Goal: Information Seeking & Learning: Find specific fact

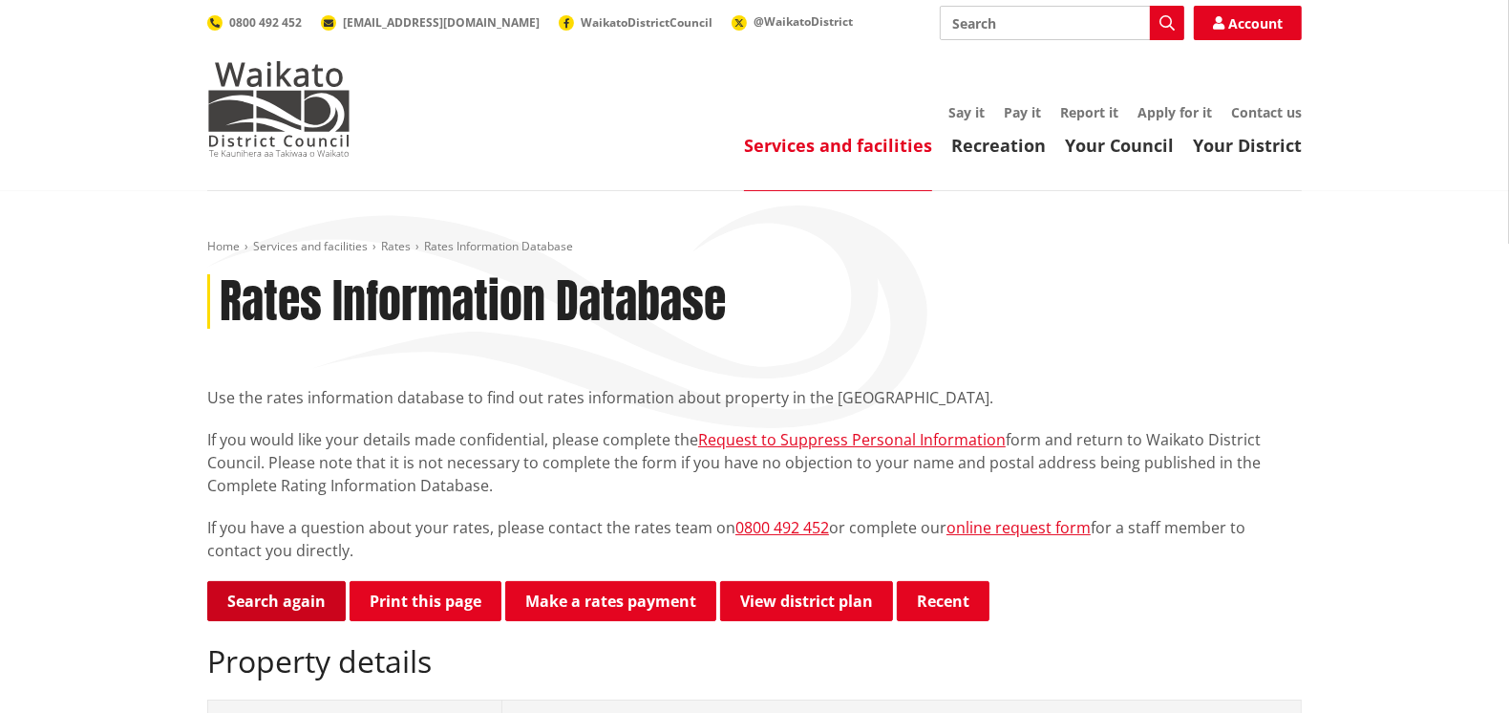
click at [303, 600] on link "Search again" at bounding box center [276, 601] width 139 height 40
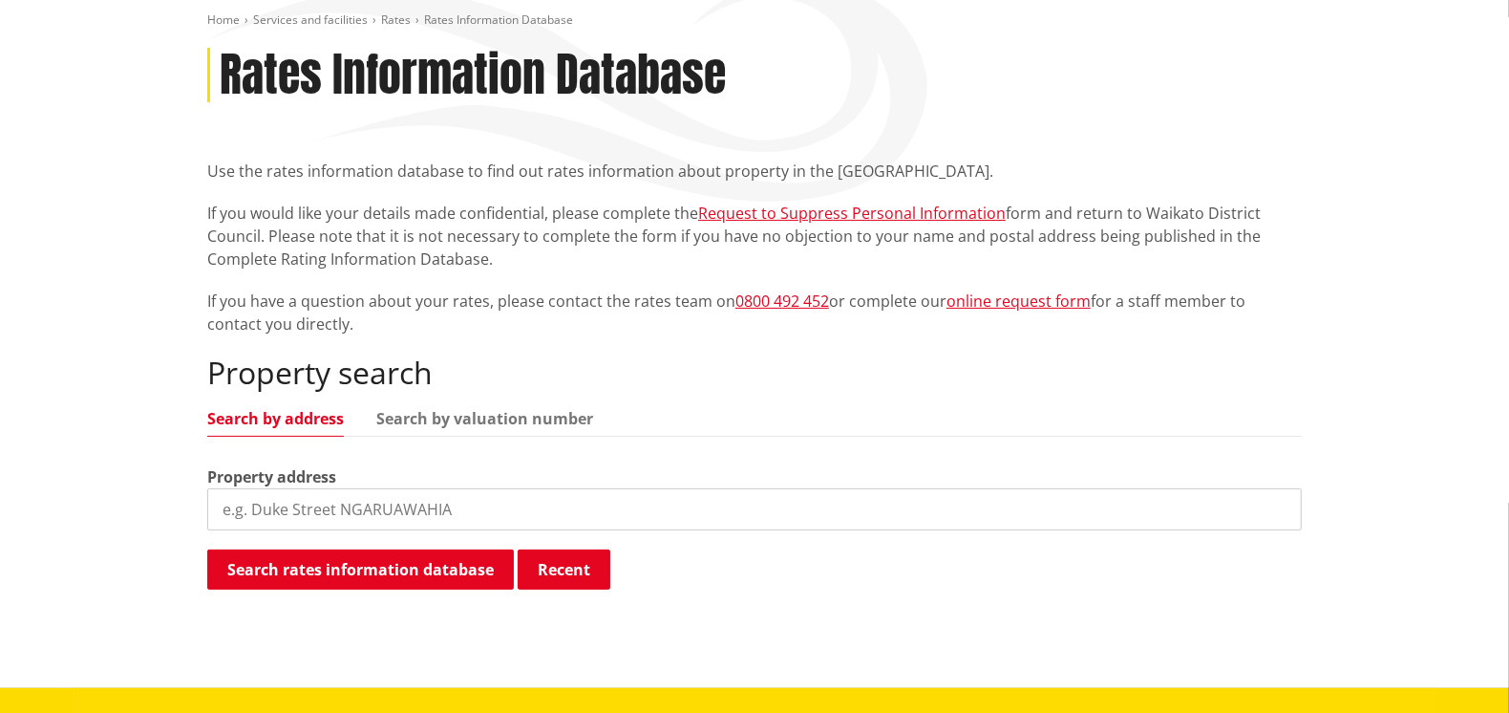
scroll to position [381, 0]
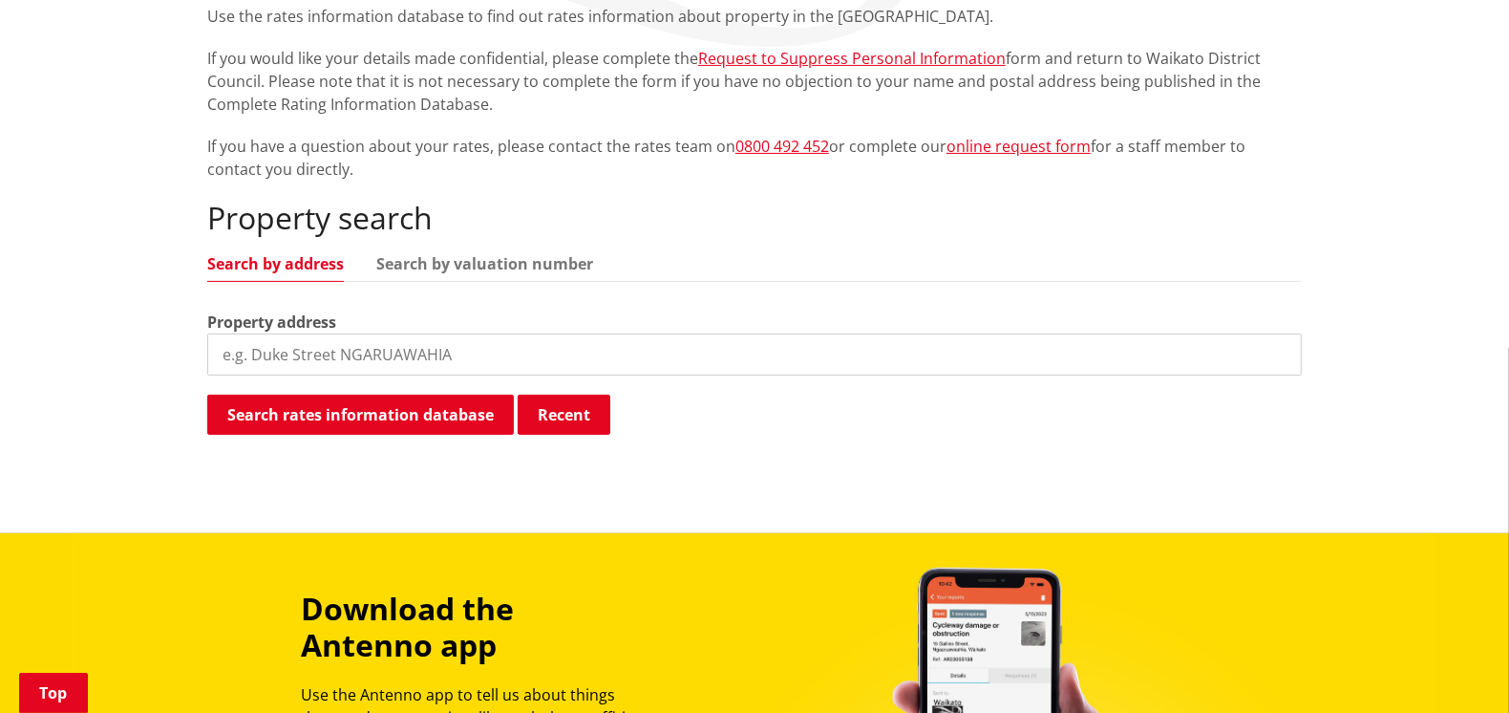
click at [286, 344] on input "search" at bounding box center [754, 354] width 1095 height 42
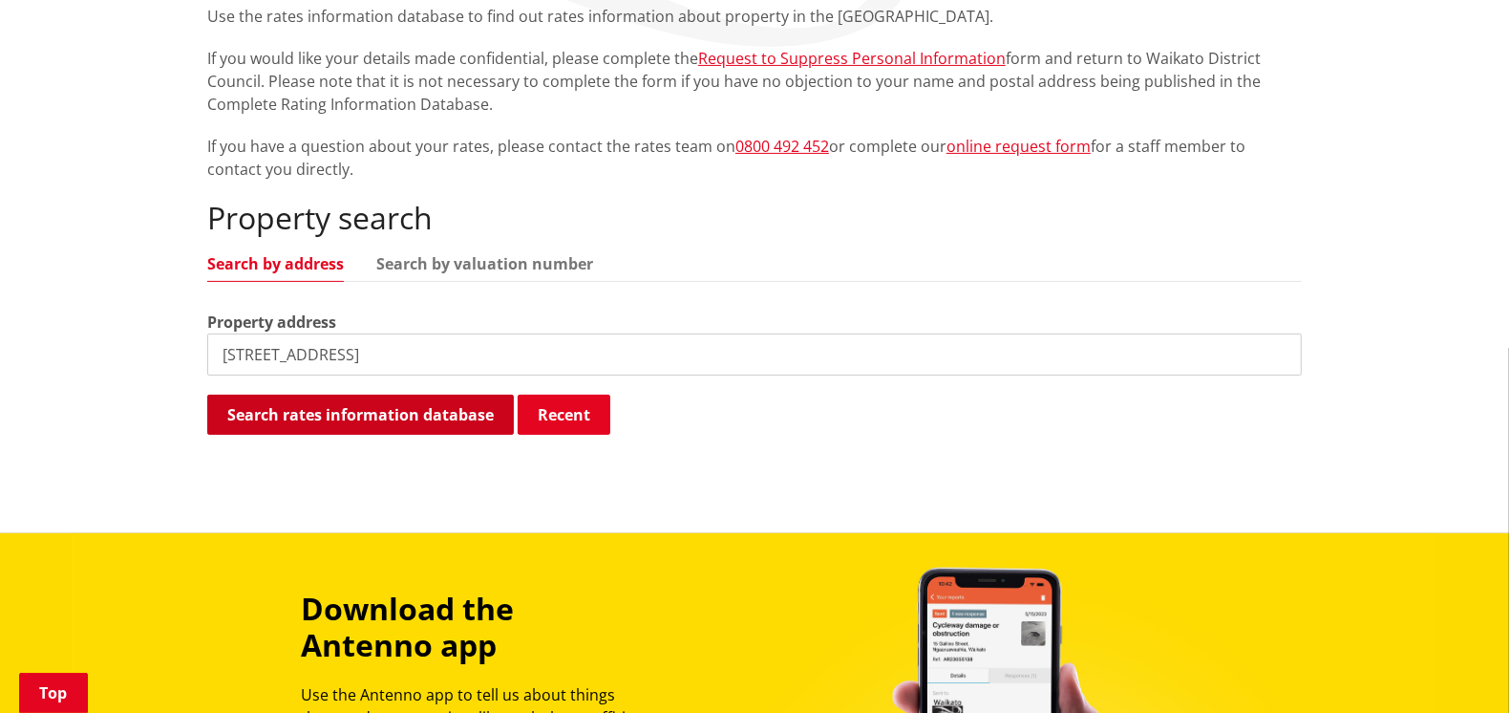
type input "[STREET_ADDRESS]"
click at [385, 421] on button "Search rates information database" at bounding box center [360, 415] width 307 height 40
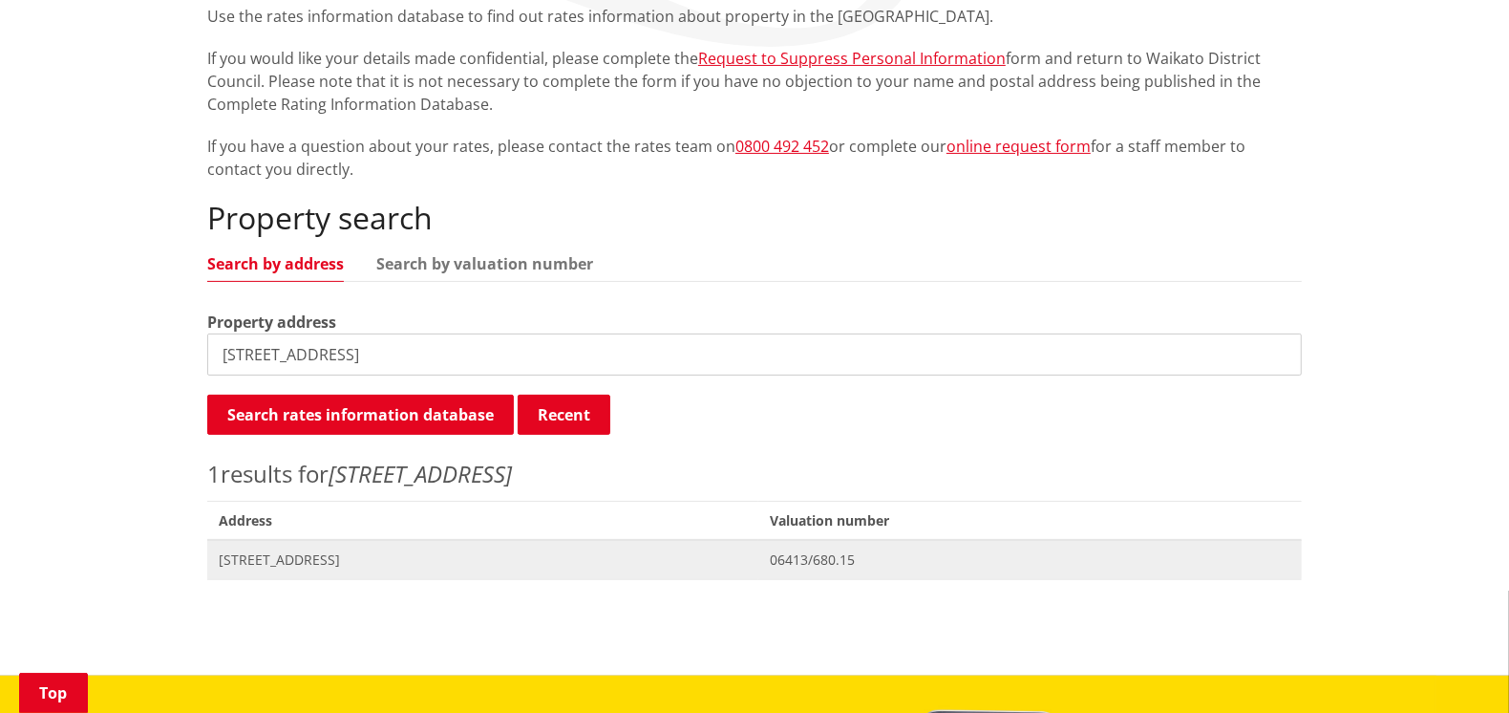
click at [259, 557] on span "[STREET_ADDRESS]" at bounding box center [483, 559] width 528 height 19
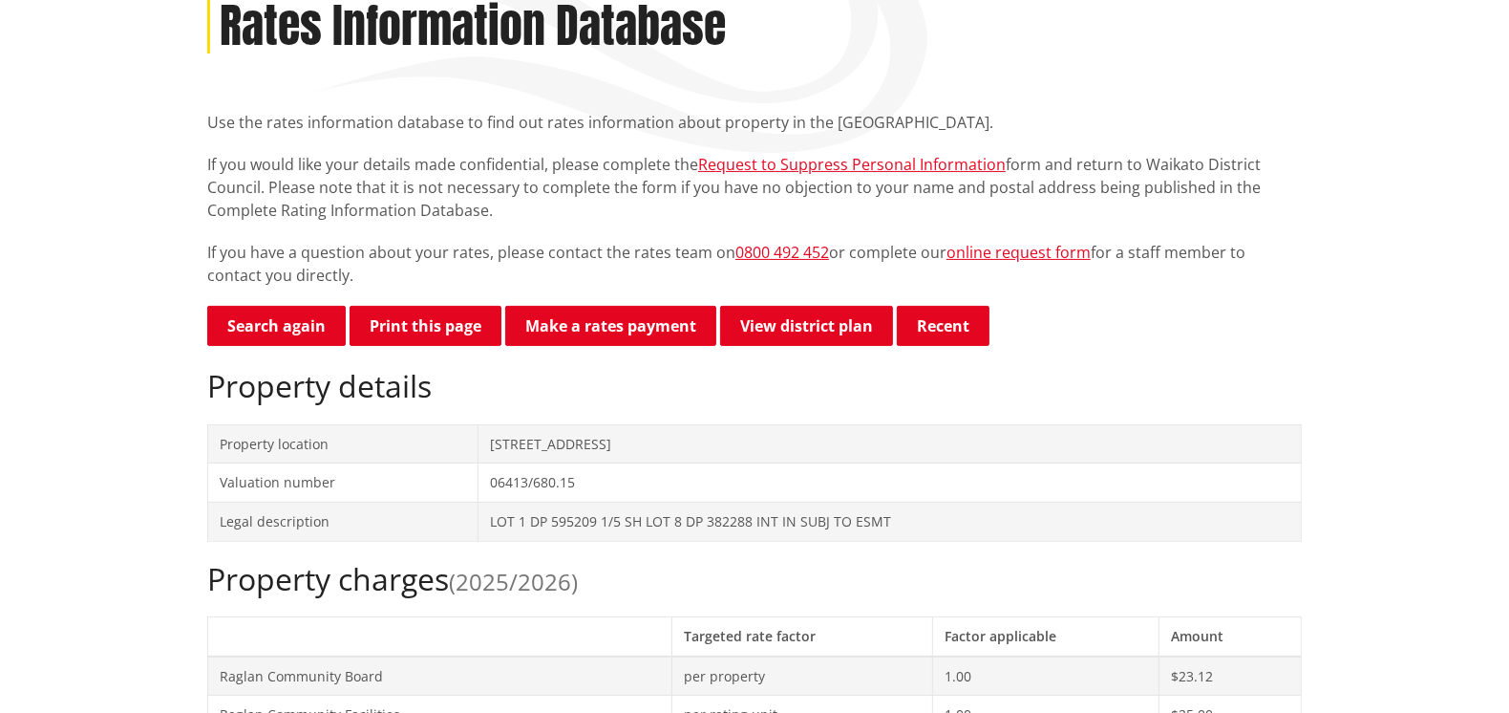
scroll to position [286, 0]
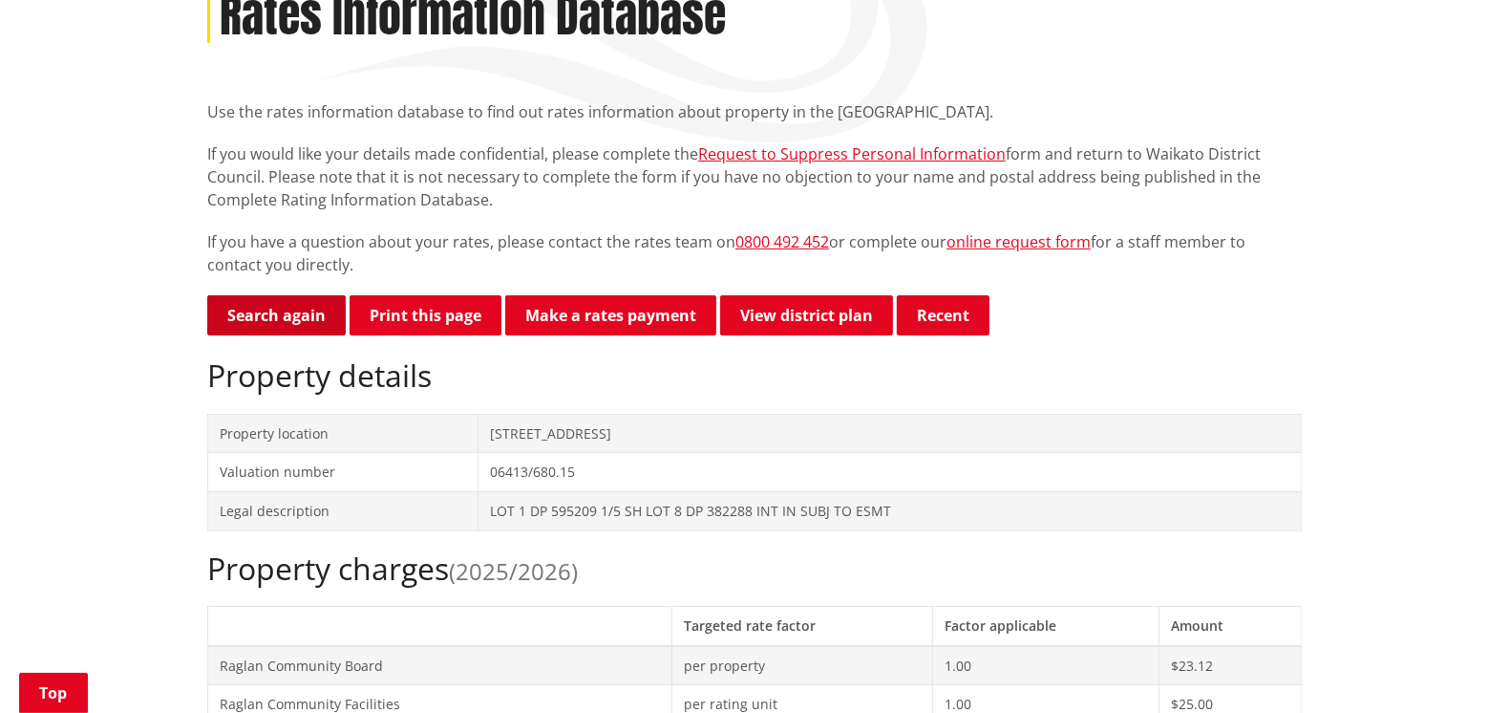
click at [298, 311] on link "Search again" at bounding box center [276, 315] width 139 height 40
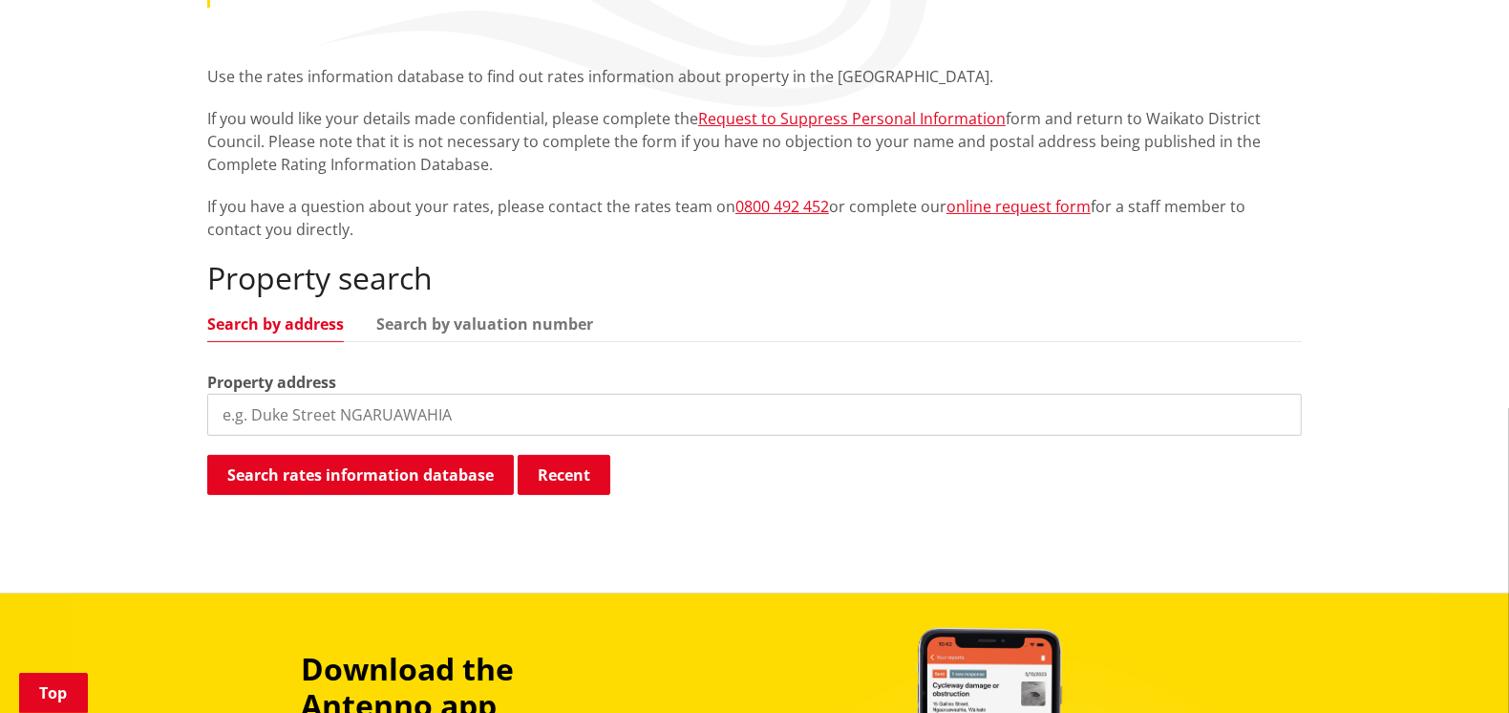
scroll to position [478, 0]
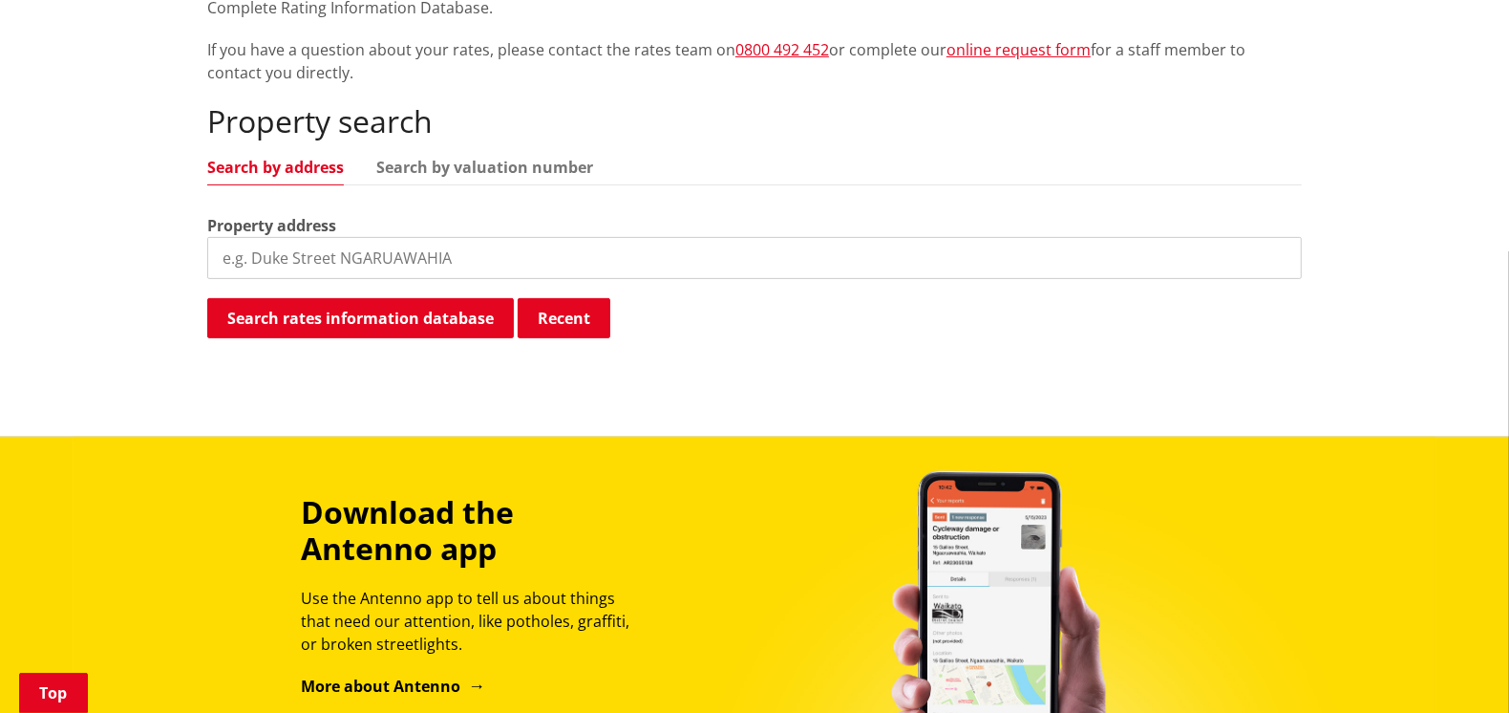
click at [342, 259] on input "search" at bounding box center [754, 258] width 1095 height 42
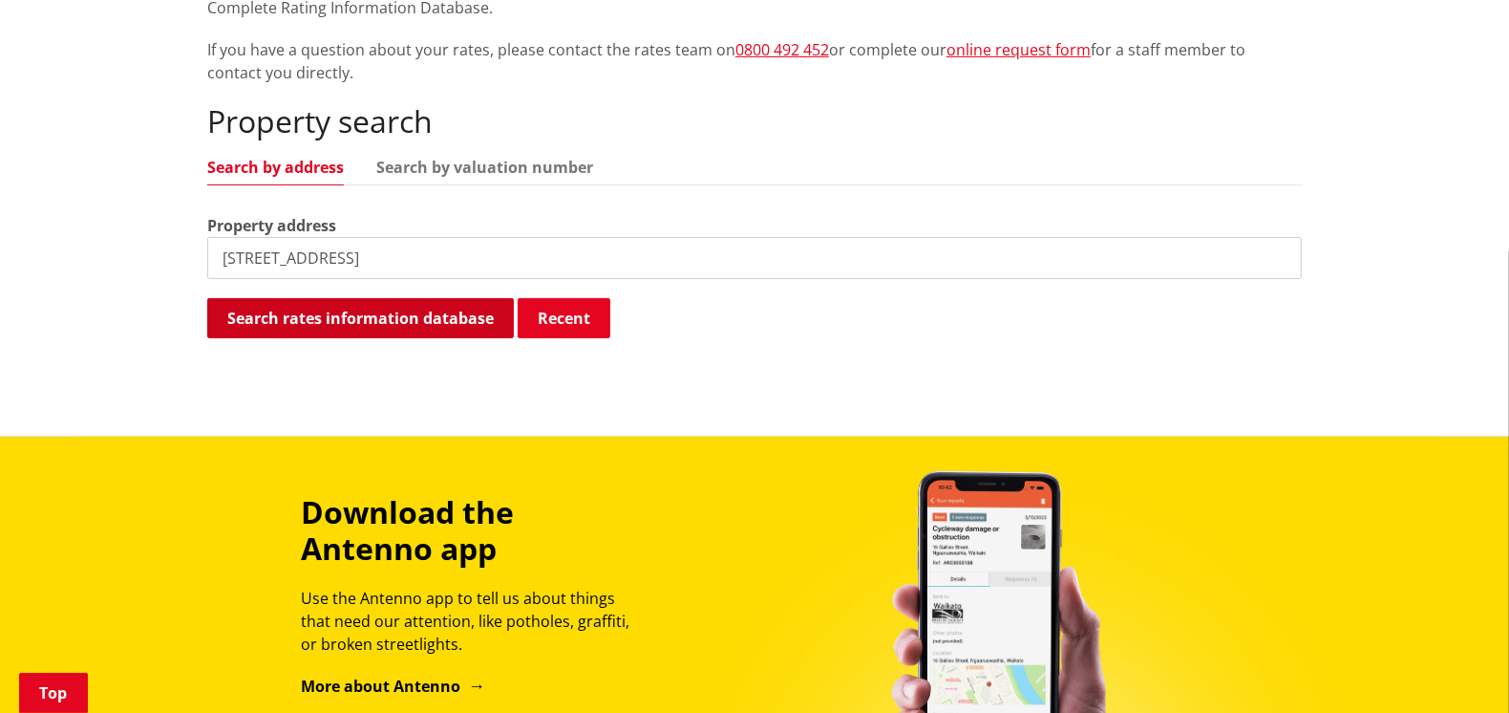
type input "89B greenslade road"
click at [431, 316] on button "Search rates information database" at bounding box center [360, 318] width 307 height 40
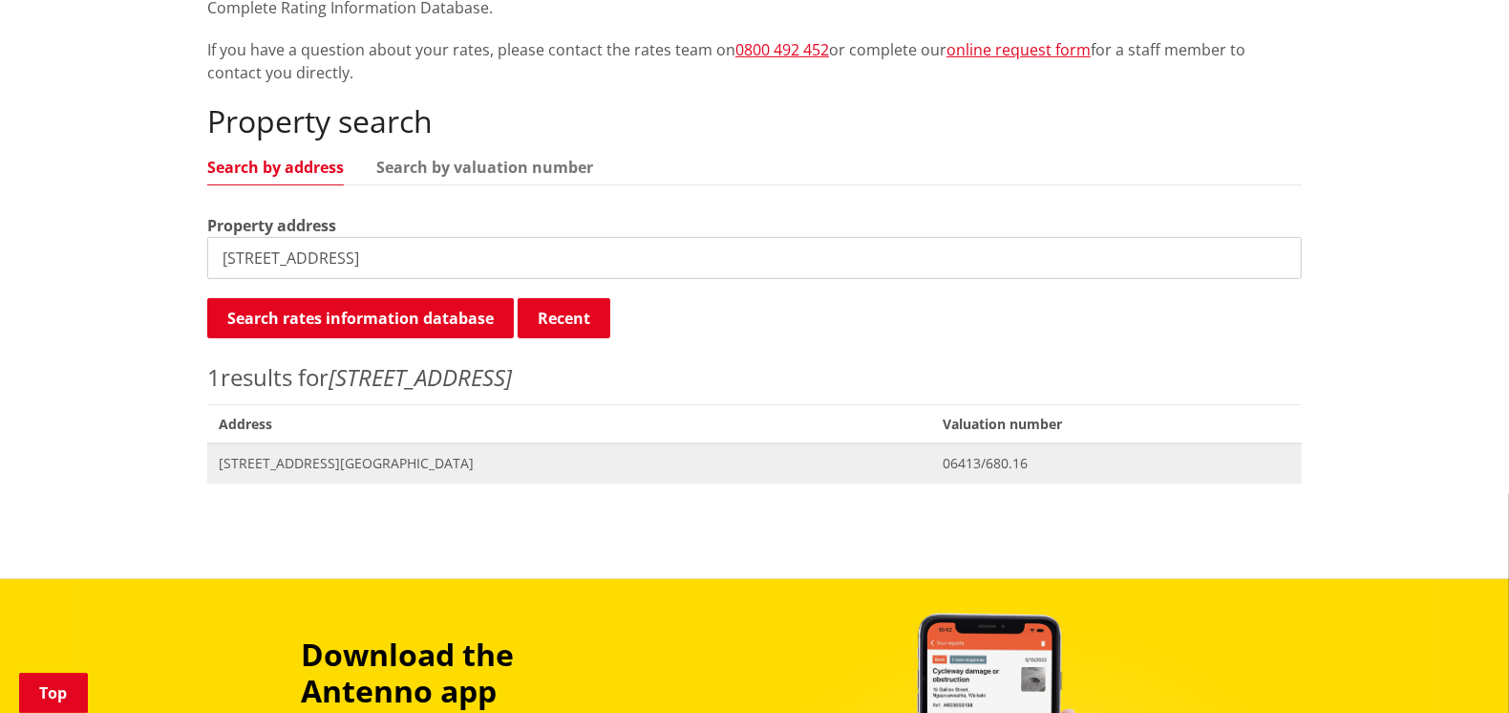
click at [309, 461] on span "89B Greenslade Road RAGLAN" at bounding box center [569, 463] width 701 height 19
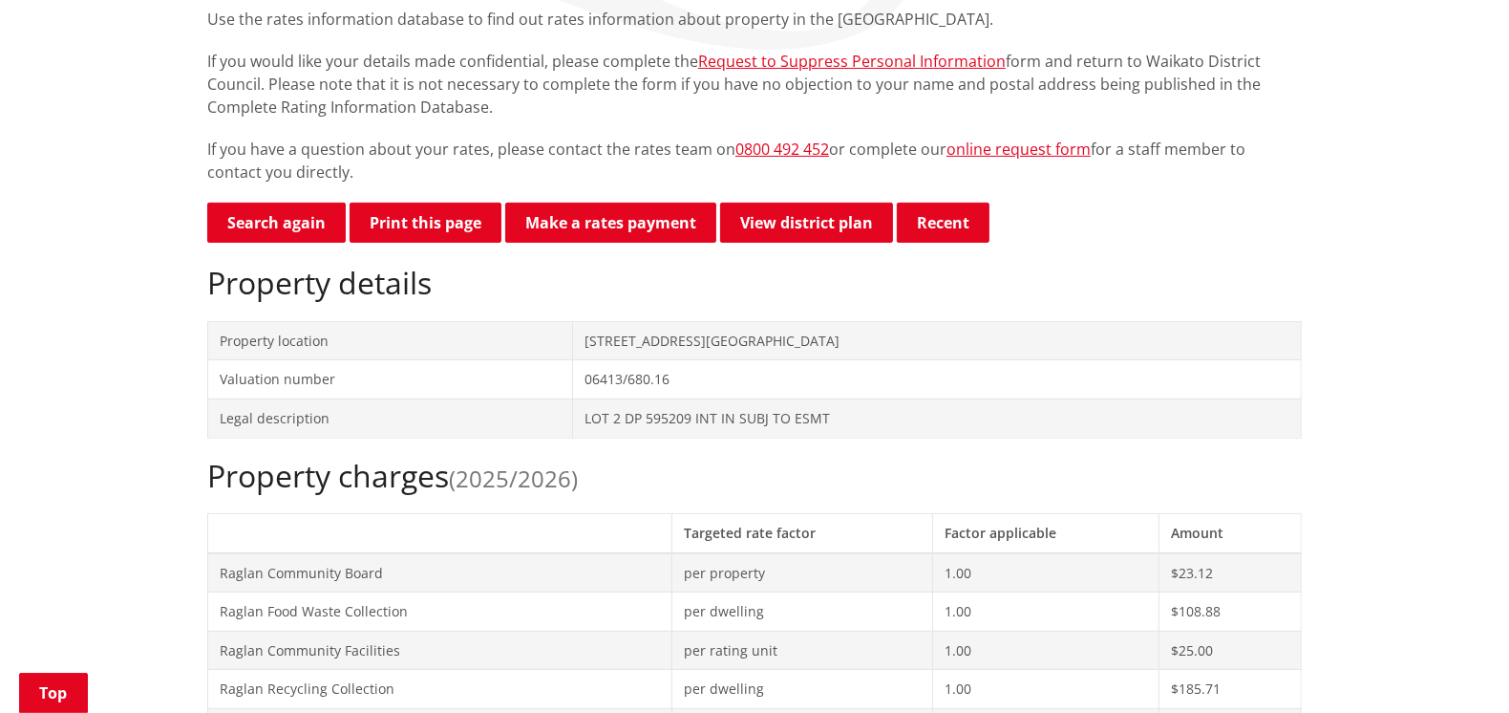
scroll to position [381, 0]
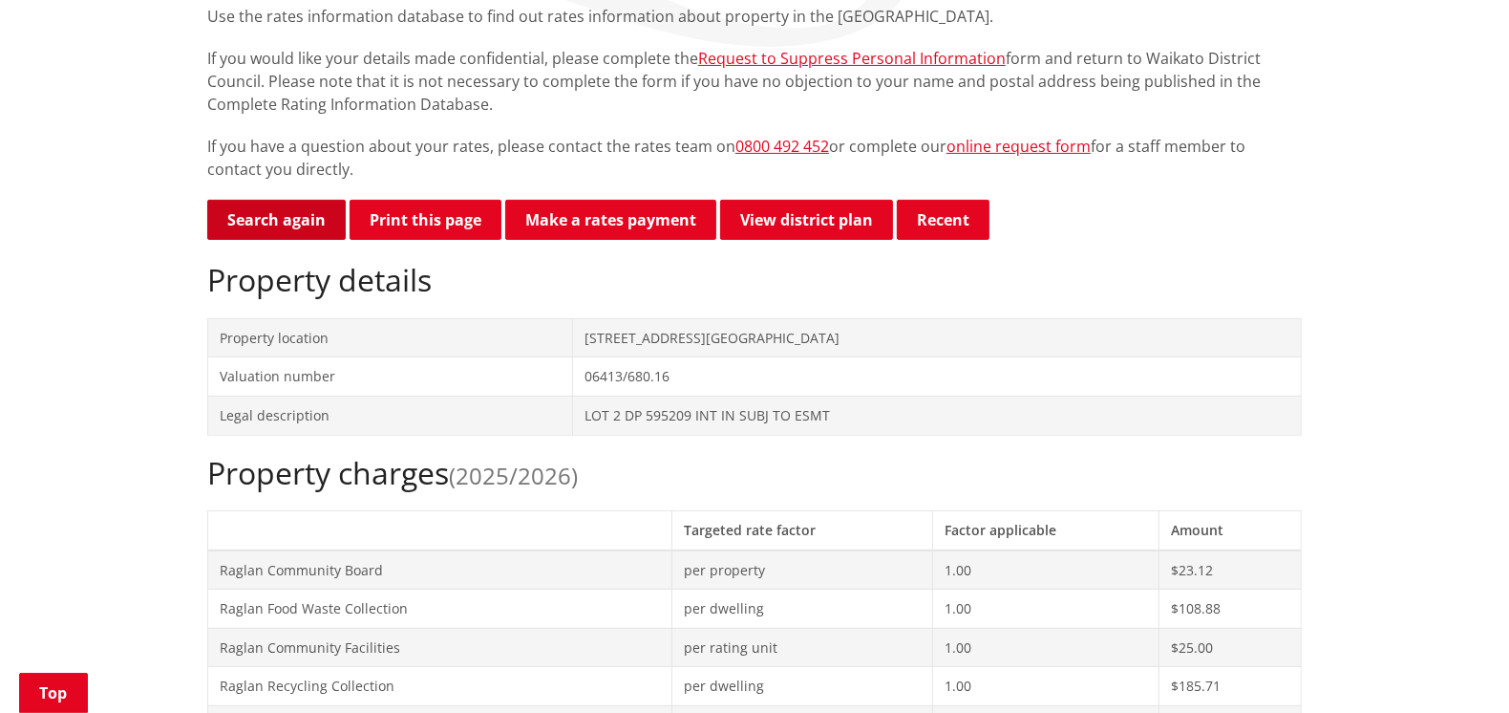
click at [273, 209] on link "Search again" at bounding box center [276, 220] width 139 height 40
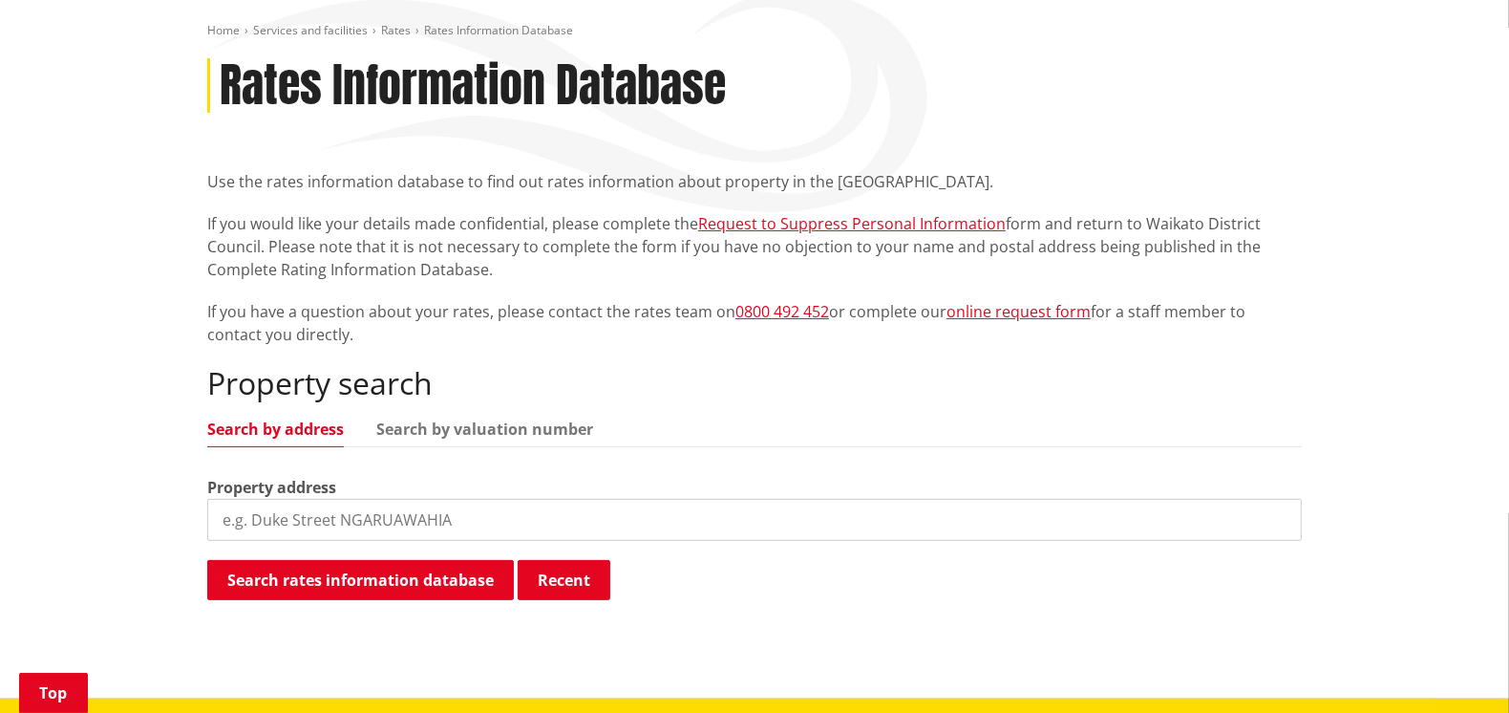
scroll to position [381, 0]
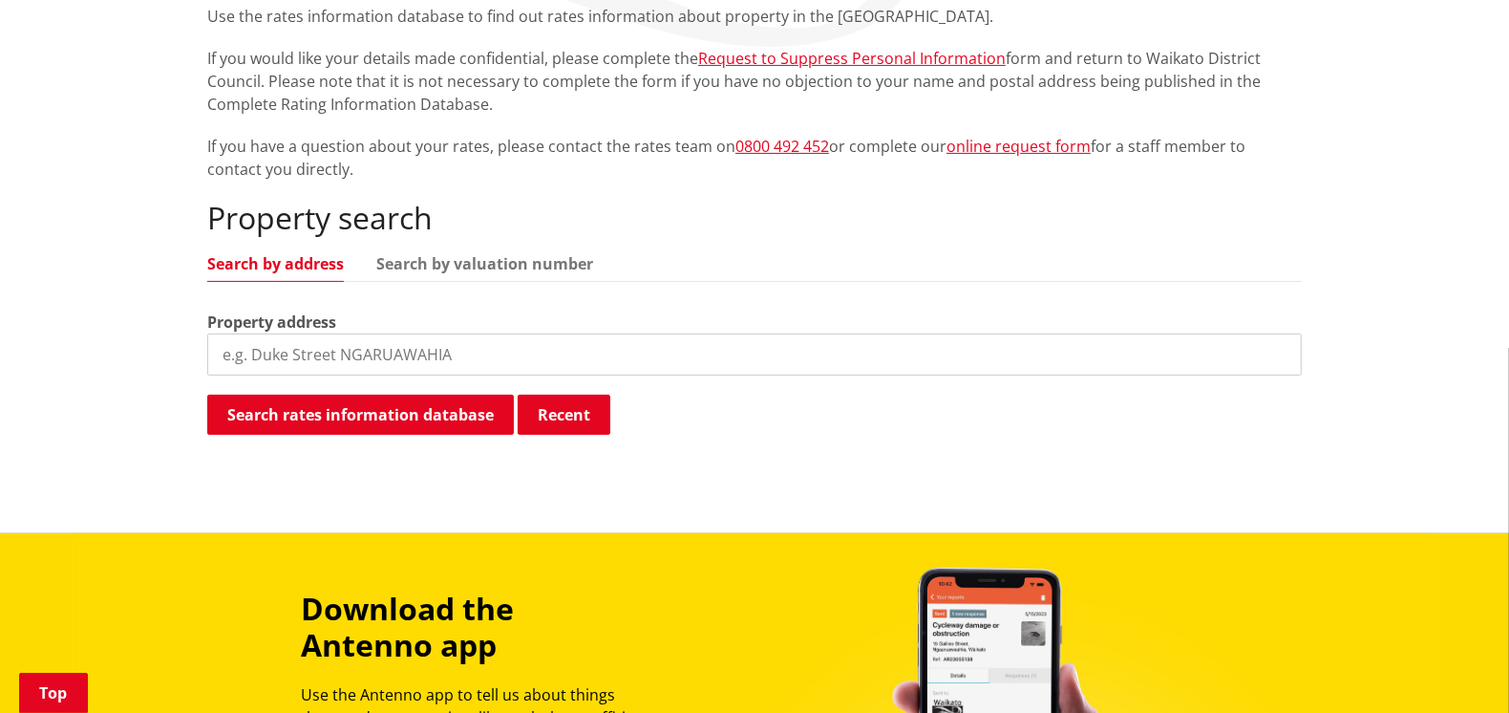
click at [289, 359] on input "search" at bounding box center [754, 354] width 1095 height 42
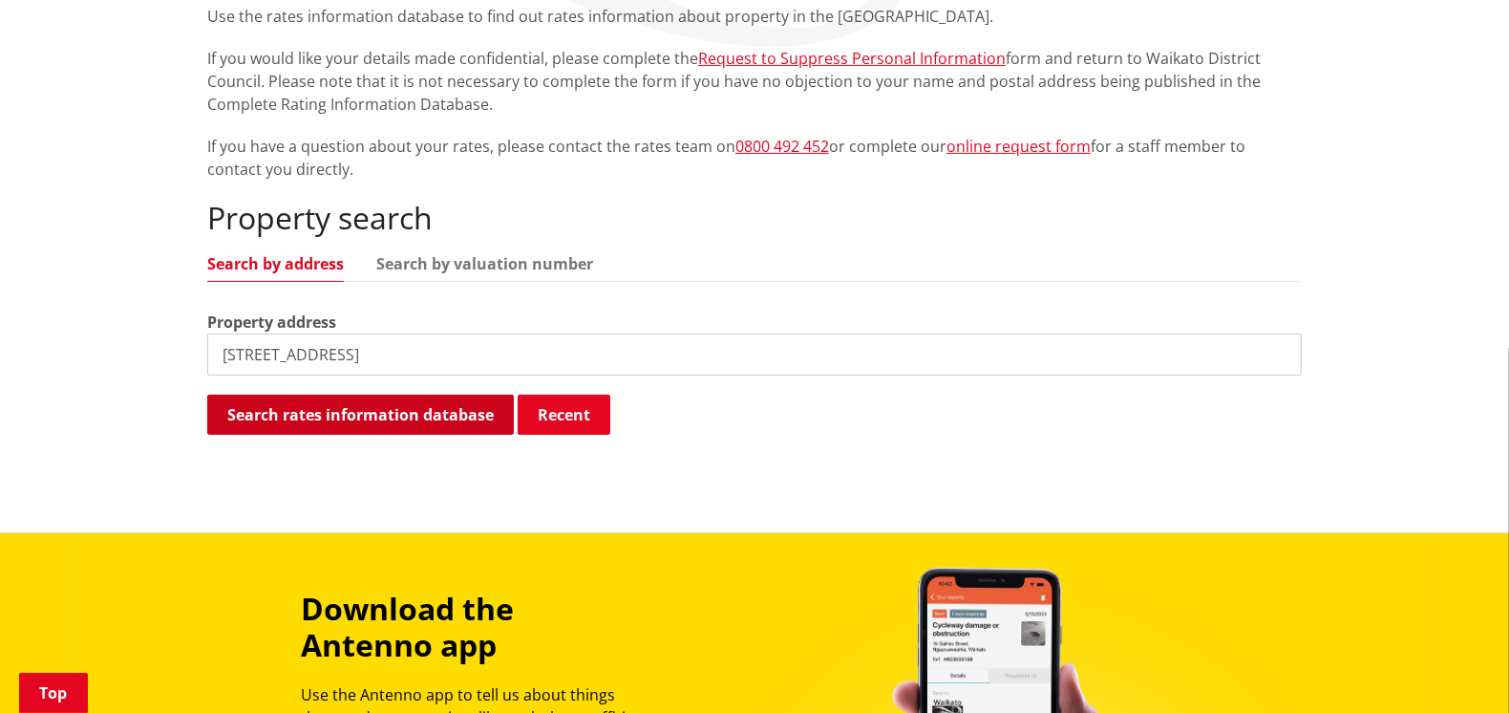
type input "16A upper bow street"
click at [318, 403] on button "Search rates information database" at bounding box center [360, 415] width 307 height 40
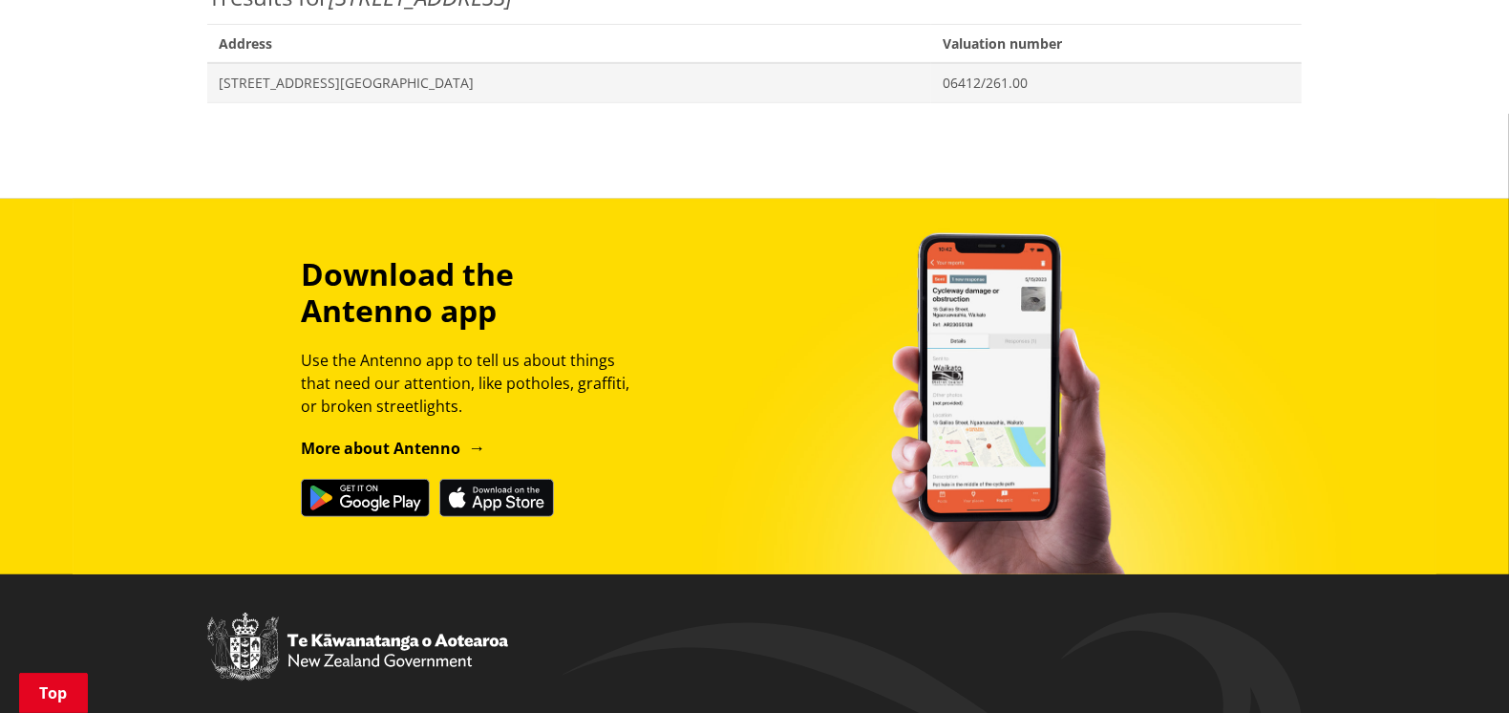
scroll to position [669, 0]
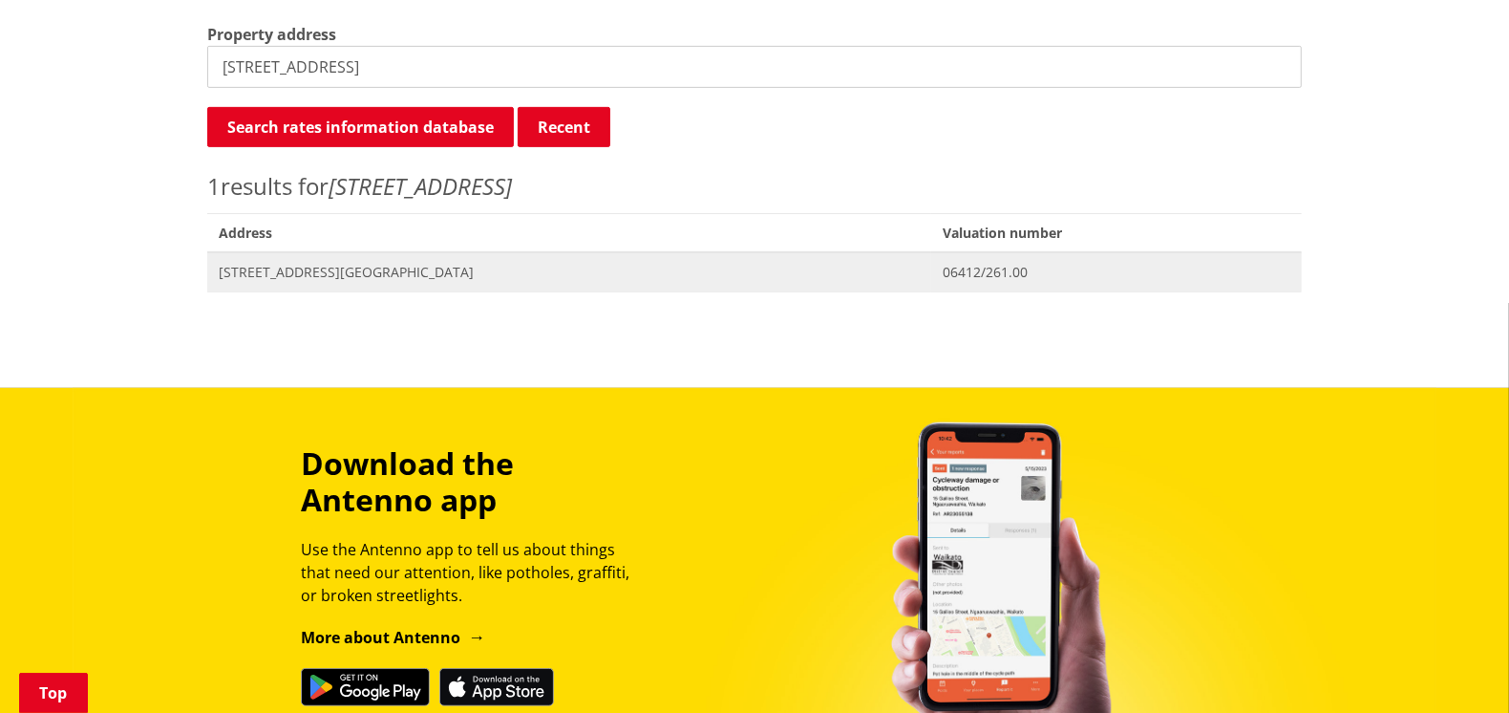
click at [305, 268] on span "[STREET_ADDRESS][GEOGRAPHIC_DATA]" at bounding box center [569, 272] width 701 height 19
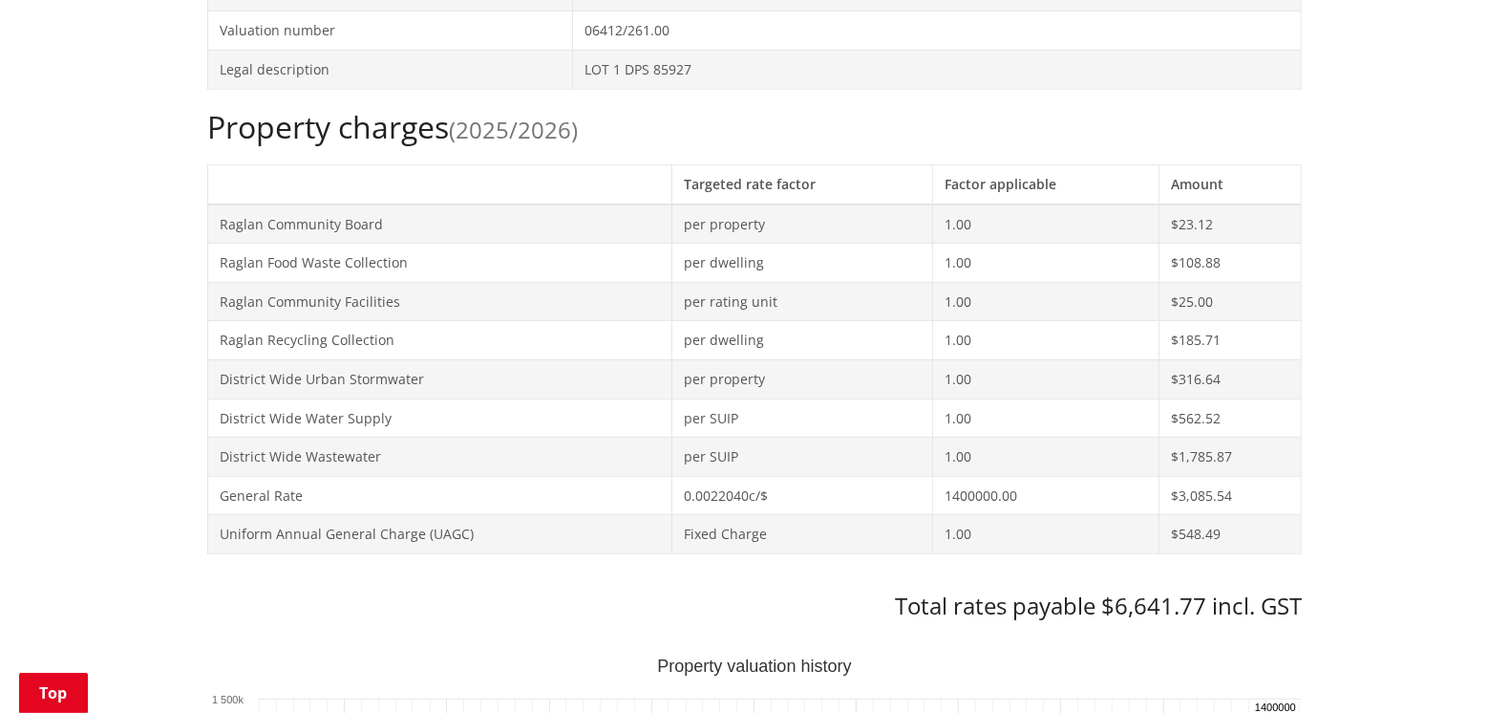
scroll to position [381, 0]
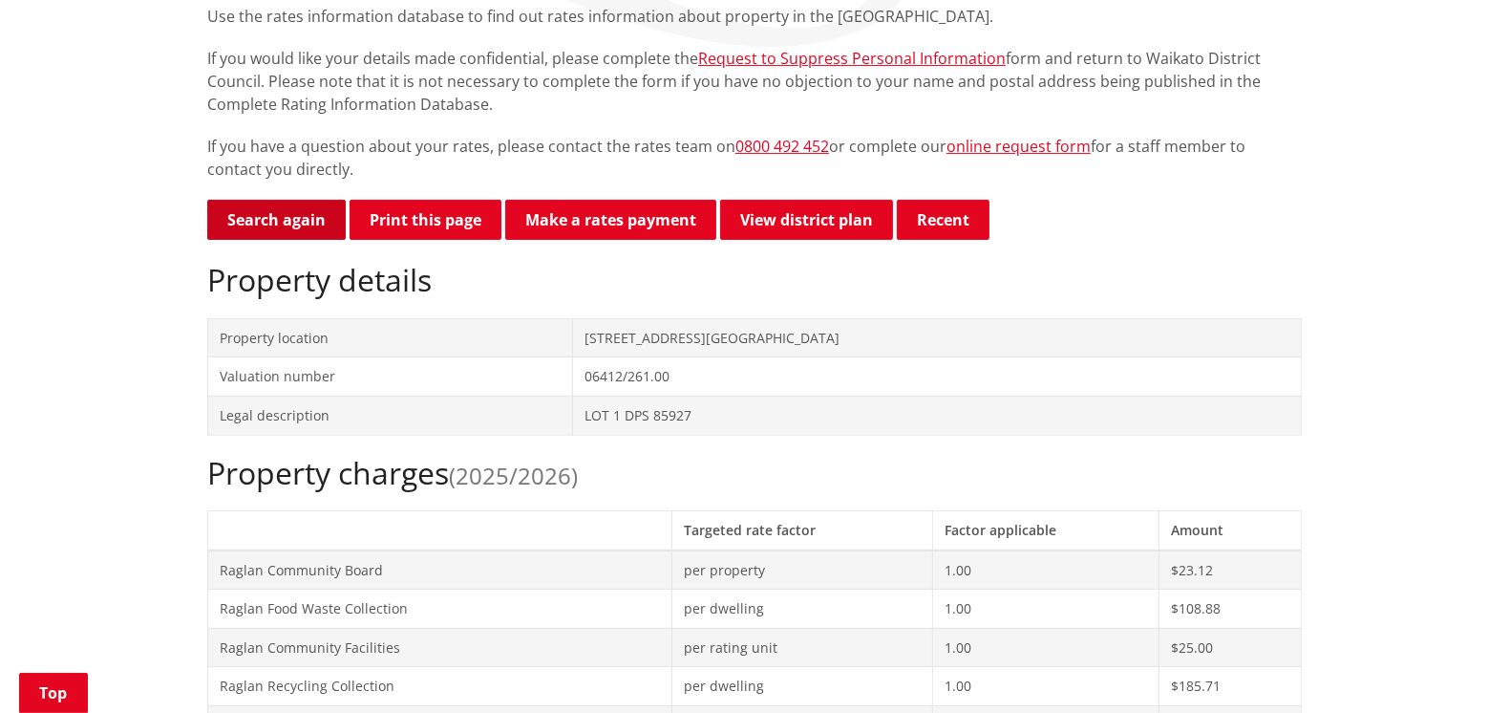
click at [281, 214] on link "Search again" at bounding box center [276, 220] width 139 height 40
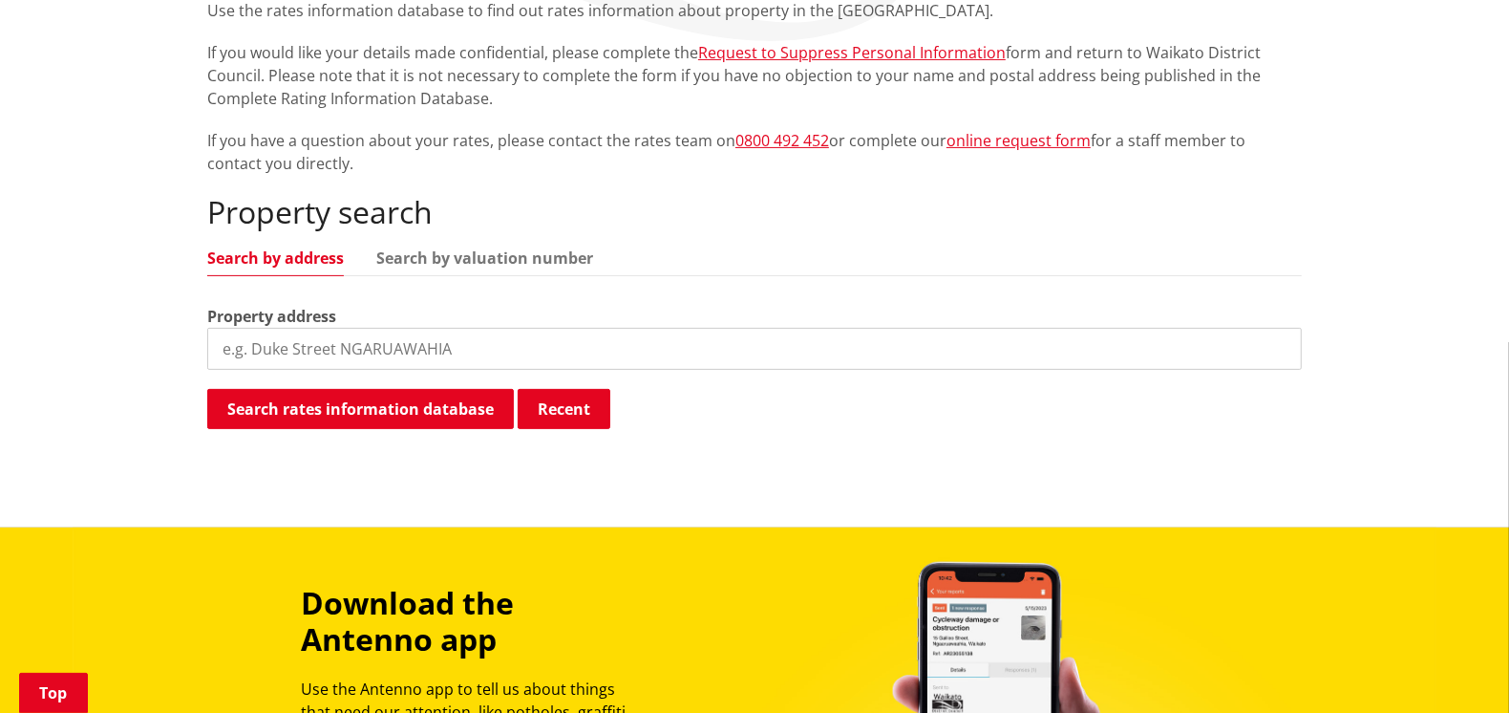
scroll to position [573, 0]
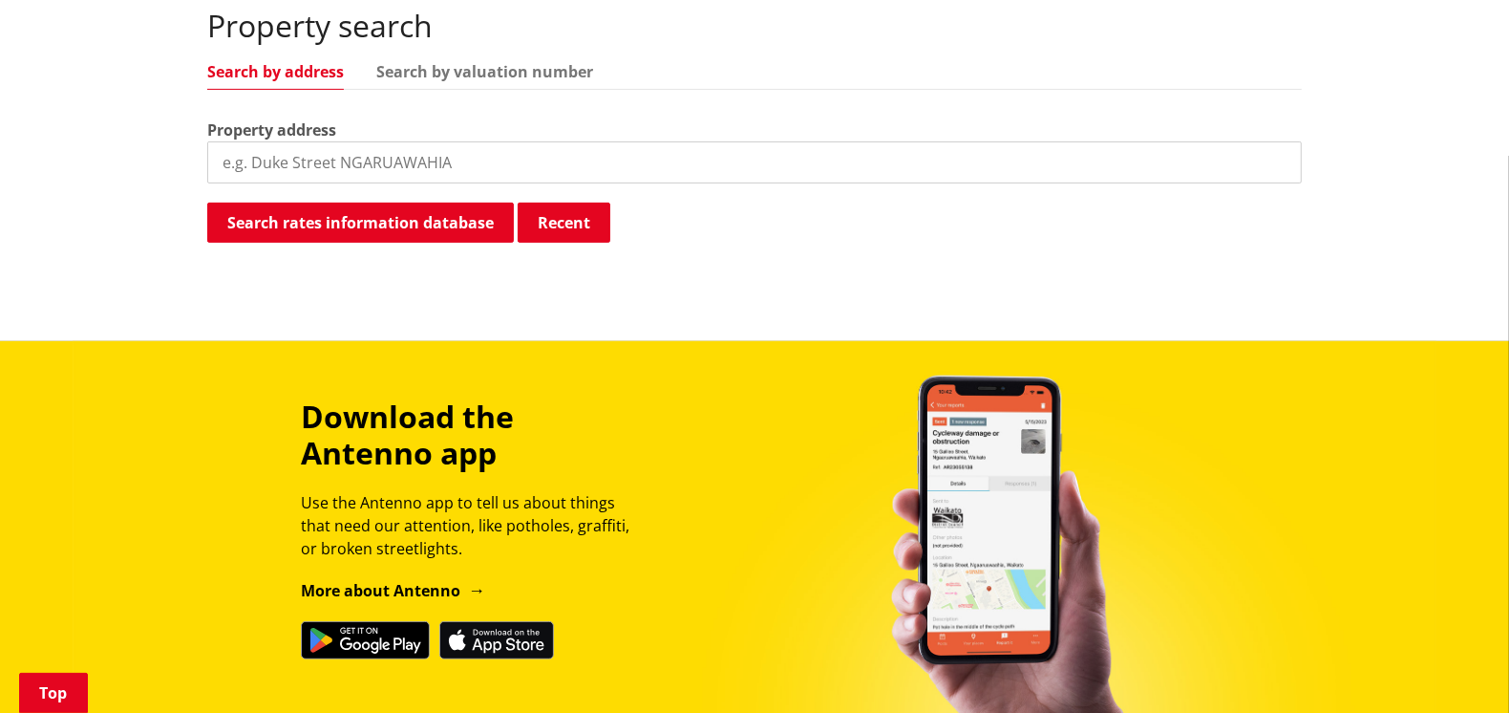
click at [275, 149] on input "search" at bounding box center [754, 162] width 1095 height 42
type input "18 norrie ave"
click at [357, 221] on button "Search rates information database" at bounding box center [360, 223] width 307 height 40
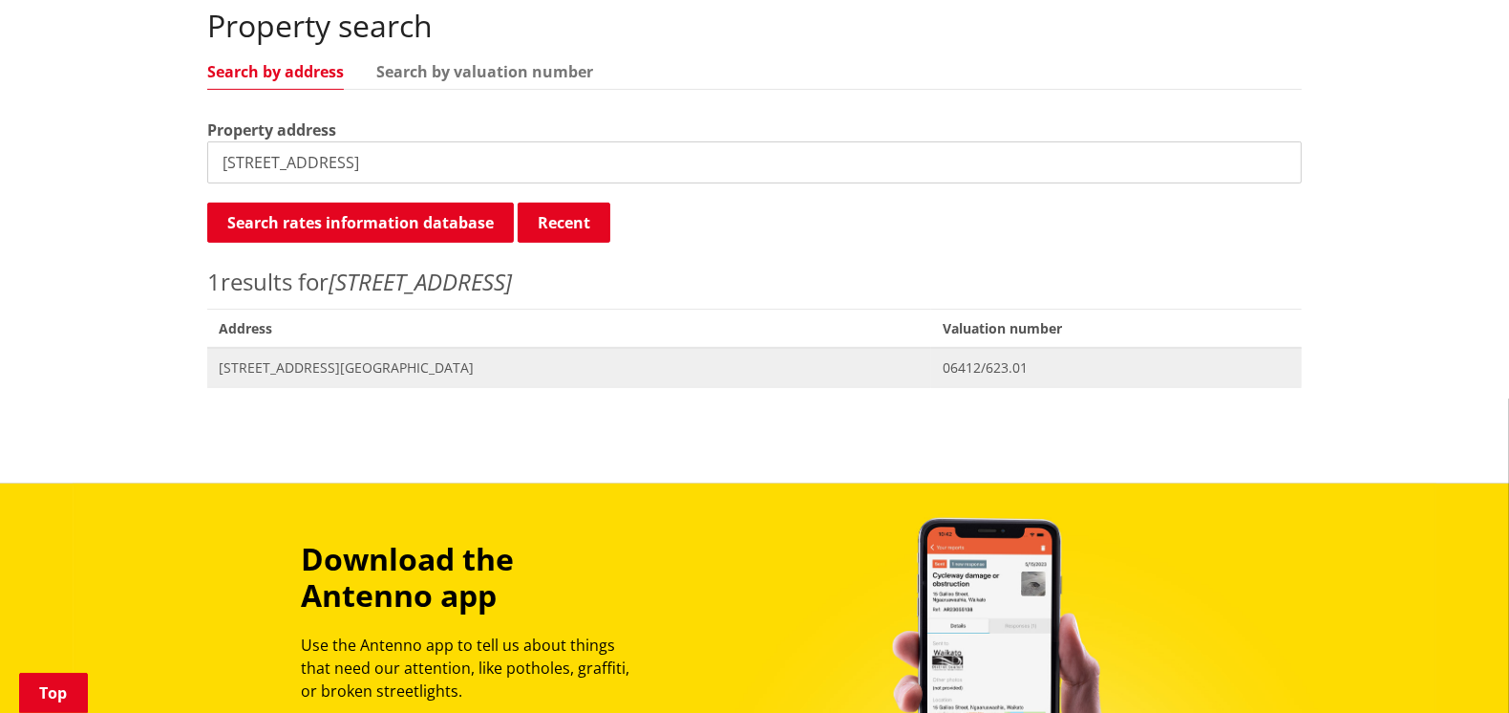
click at [357, 364] on span "[STREET_ADDRESS][GEOGRAPHIC_DATA]" at bounding box center [569, 367] width 701 height 19
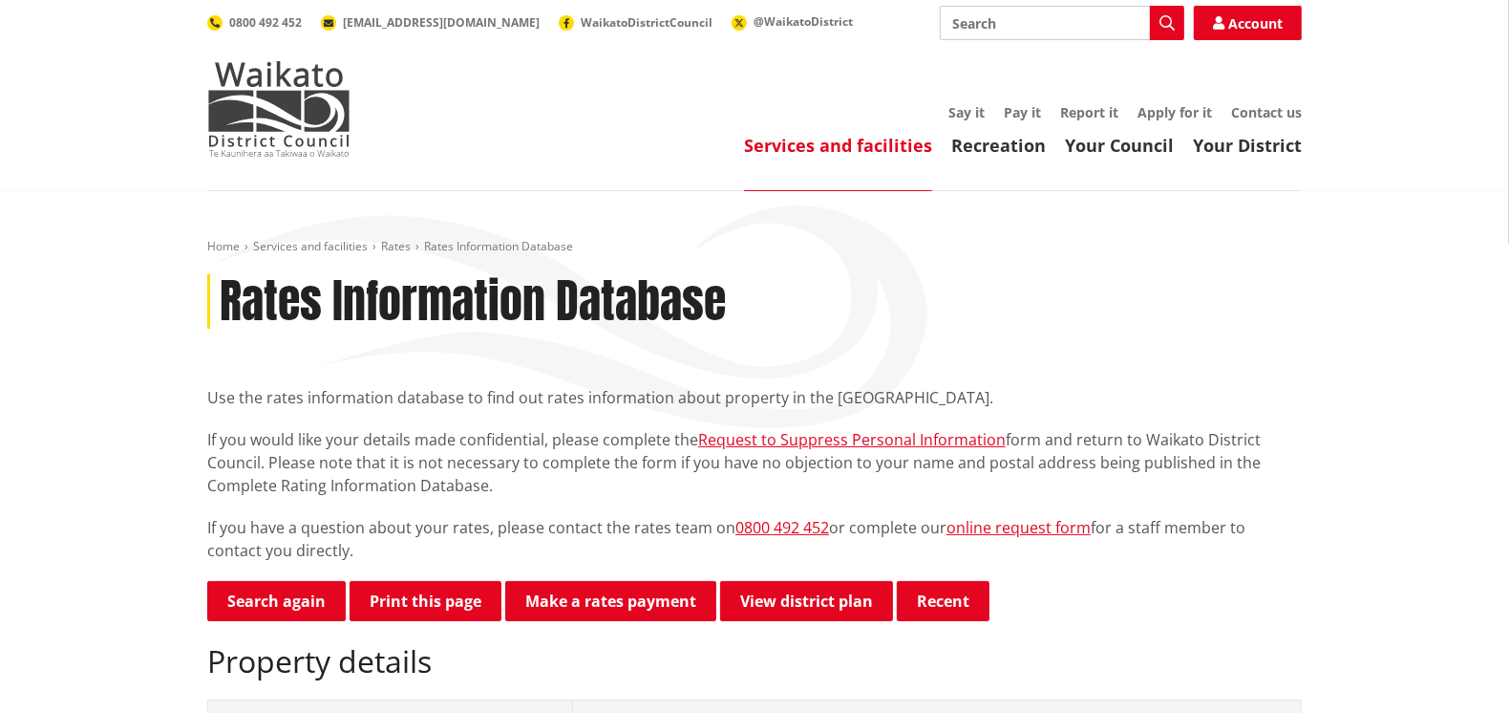
scroll to position [286, 0]
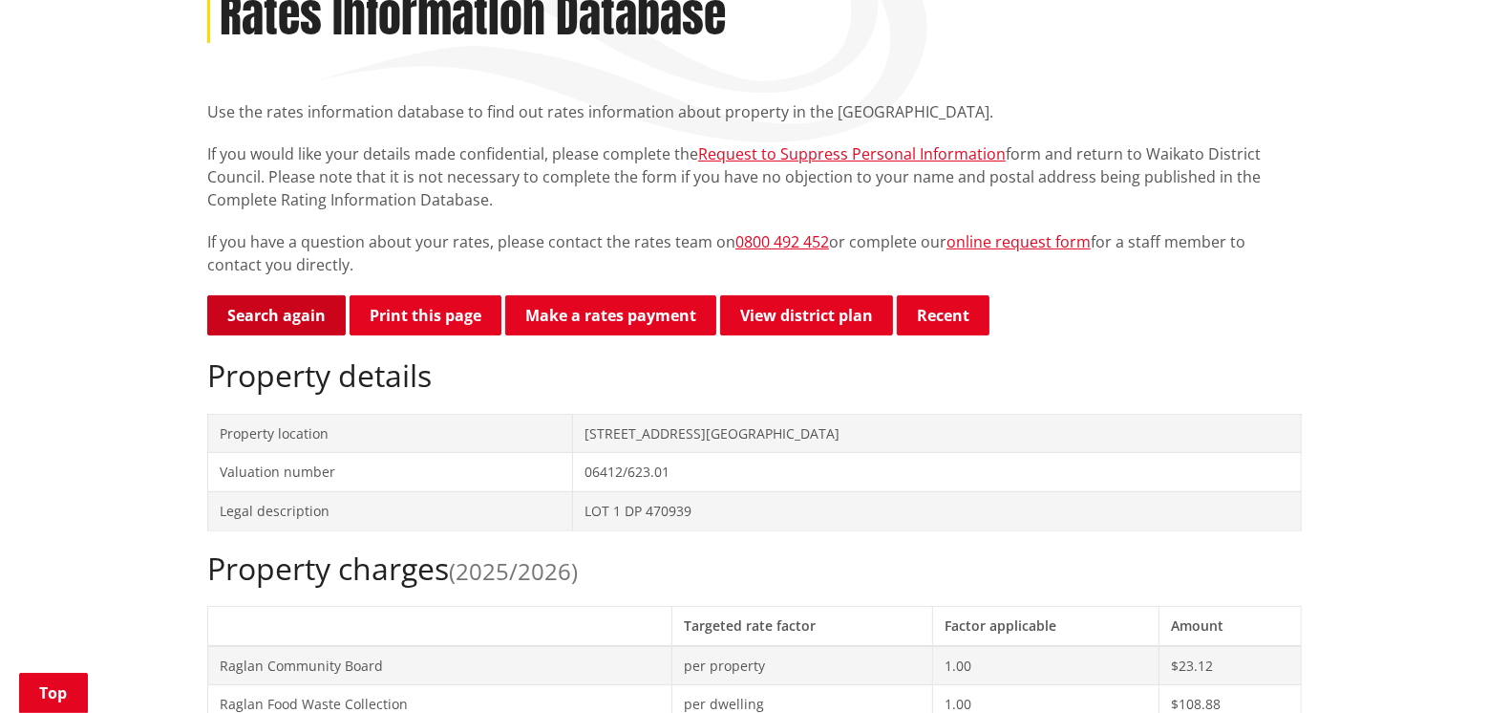
click at [292, 313] on link "Search again" at bounding box center [276, 315] width 139 height 40
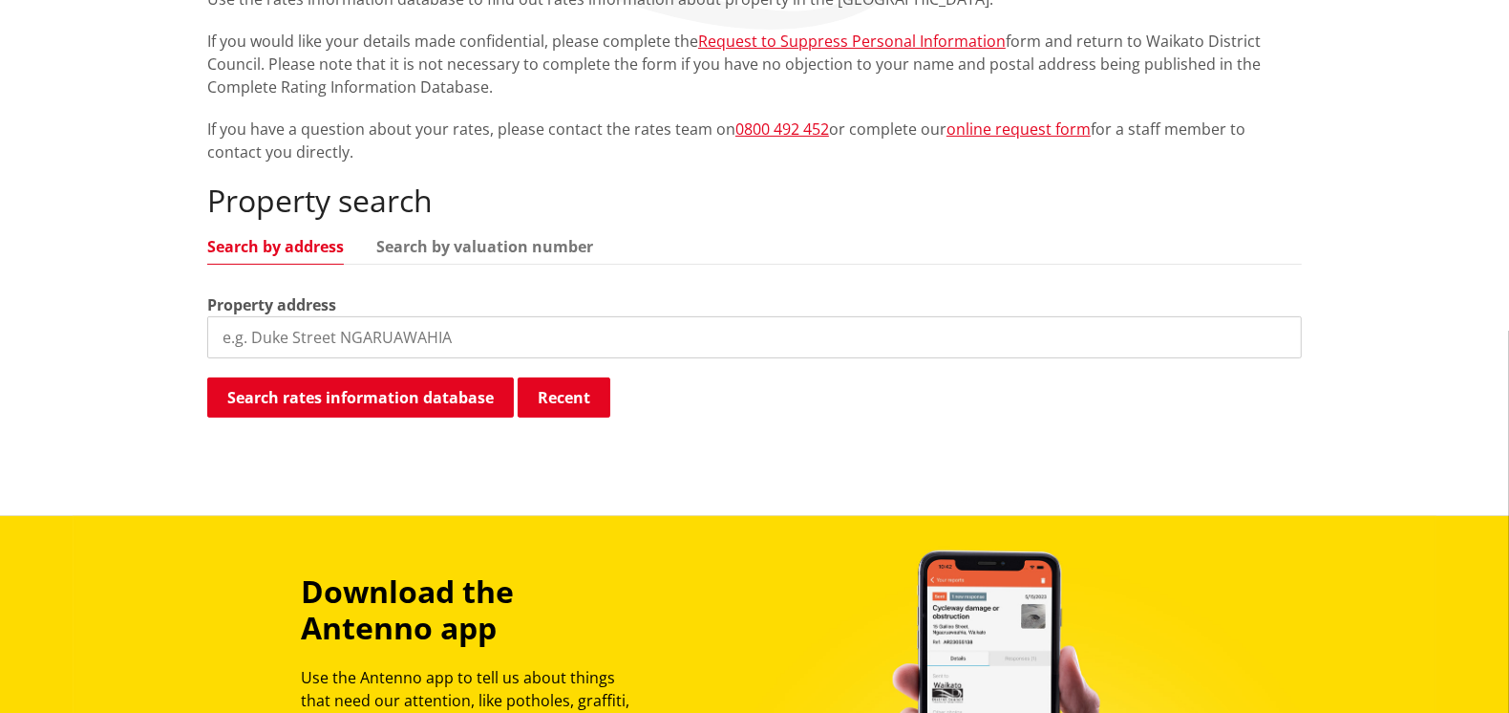
scroll to position [478, 0]
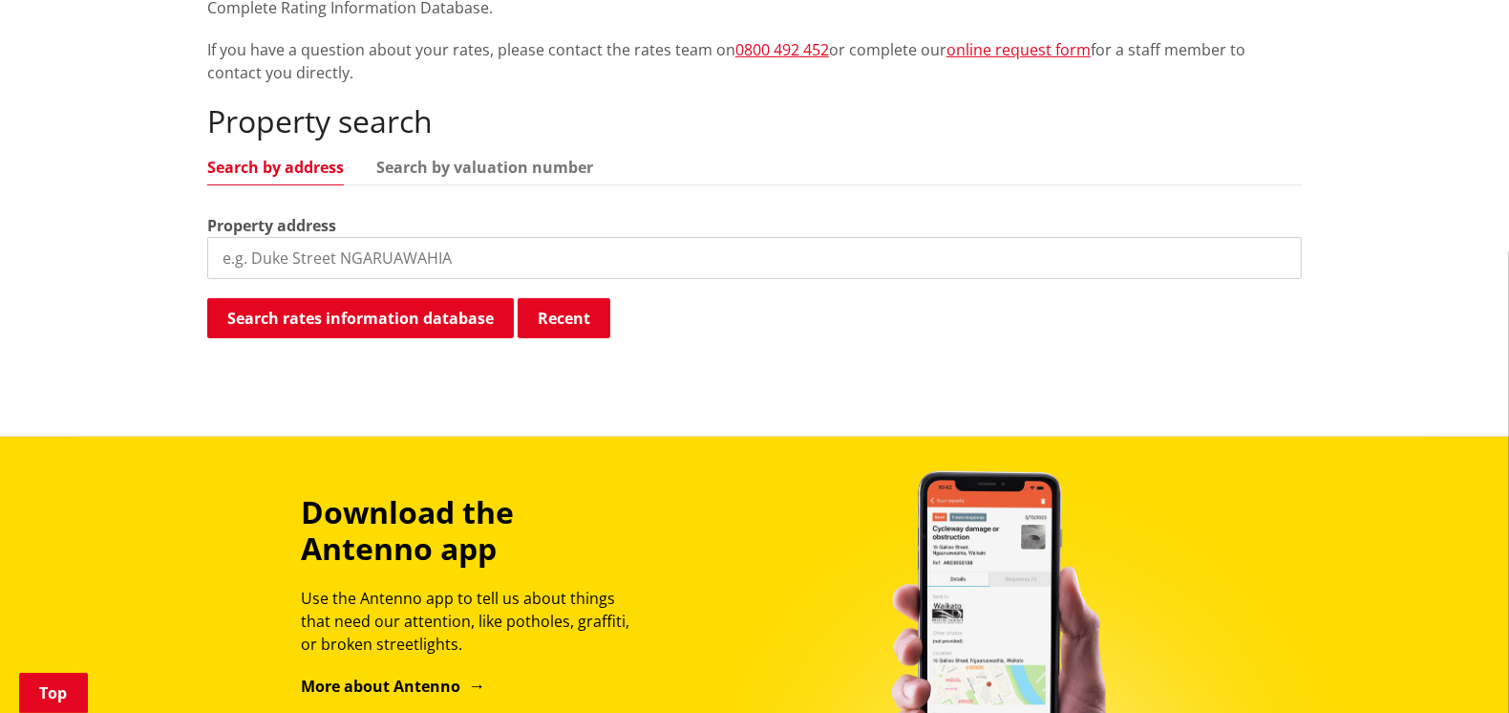
click at [280, 256] on input "search" at bounding box center [754, 258] width 1095 height 42
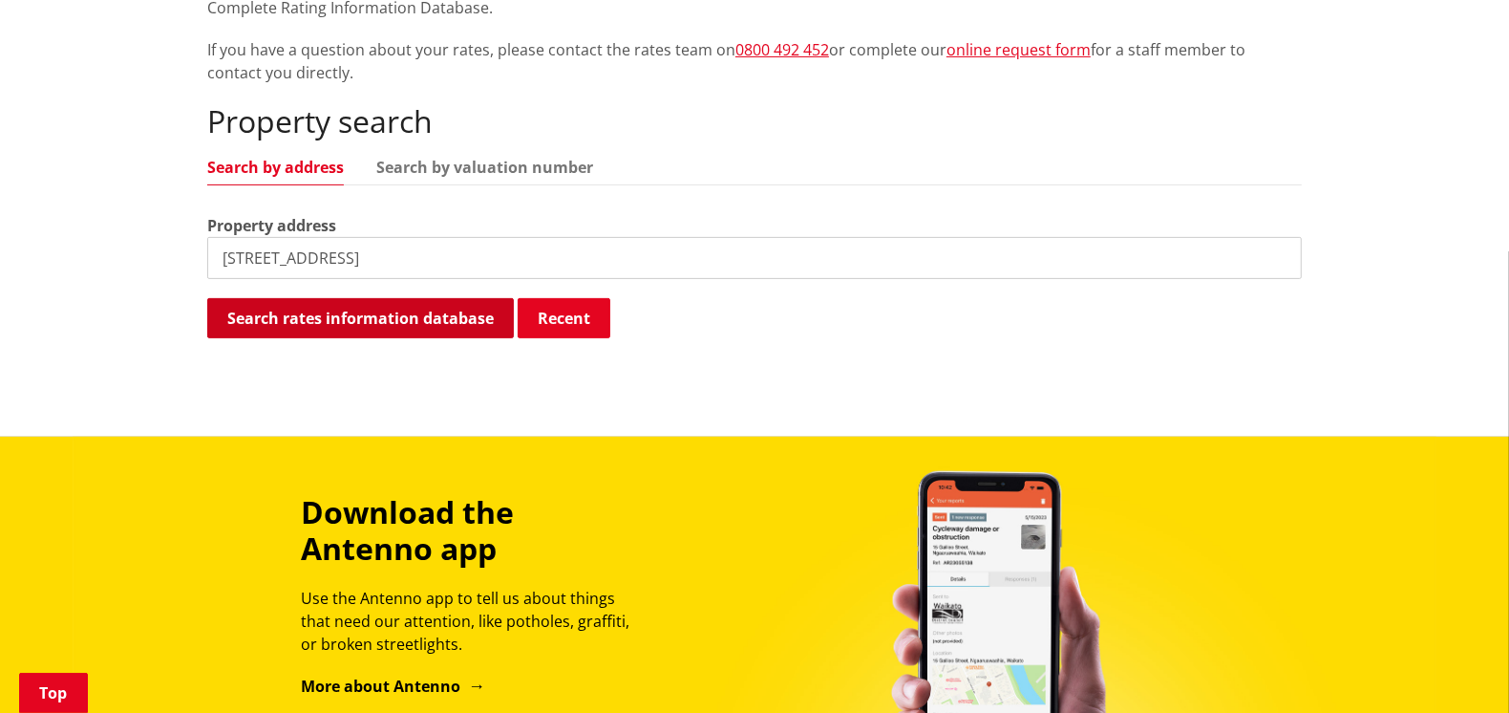
type input "[STREET_ADDRESS]"
click at [352, 325] on button "Search rates information database" at bounding box center [360, 318] width 307 height 40
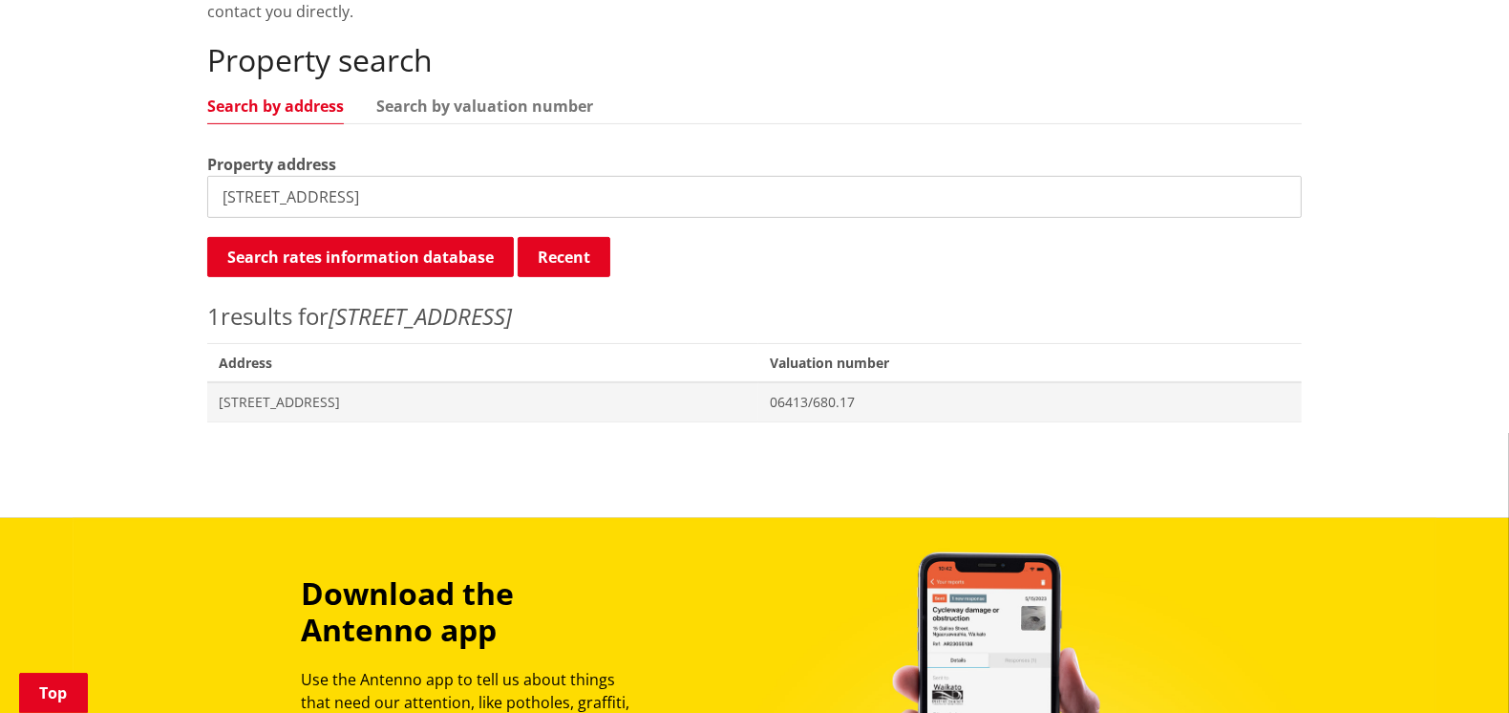
scroll to position [573, 0]
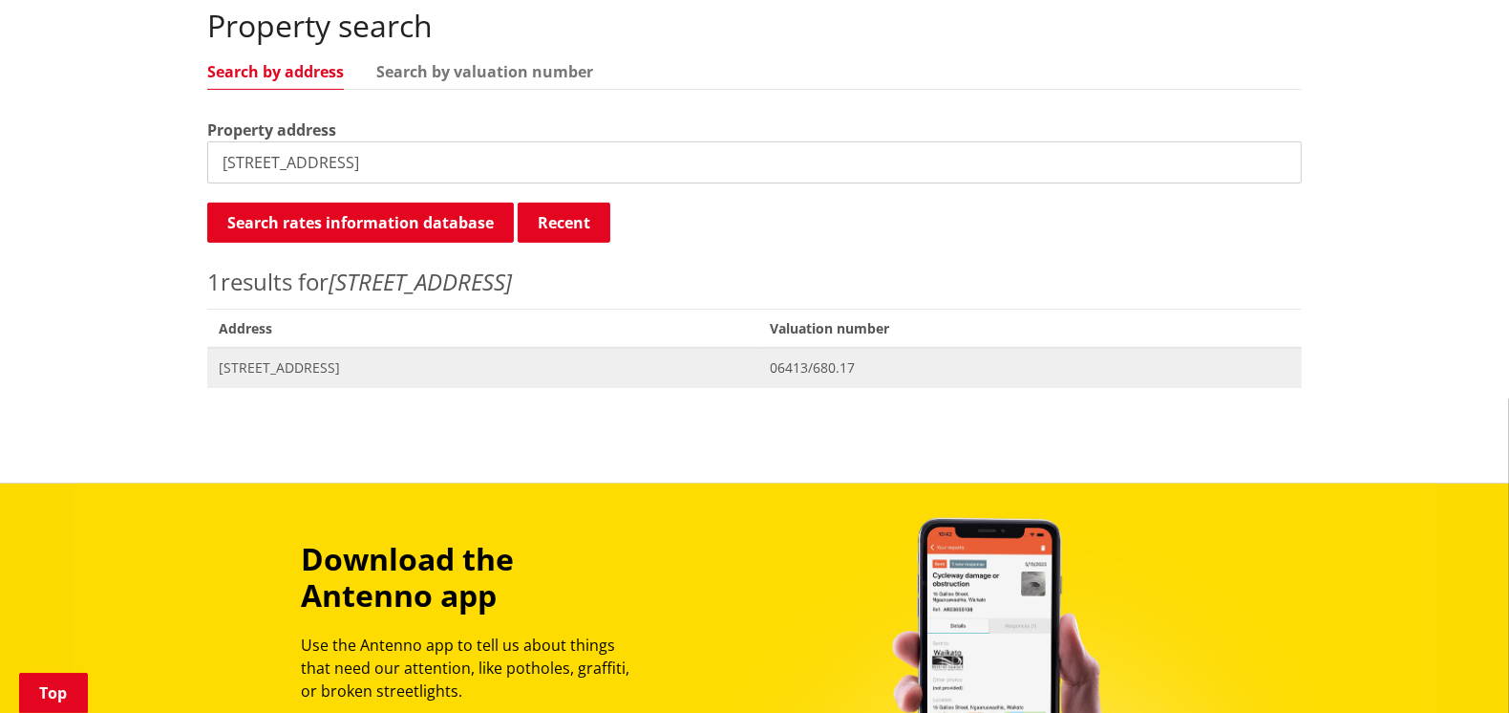
click at [336, 362] on span "89A Greenslade Road RAGLAN" at bounding box center [483, 367] width 528 height 19
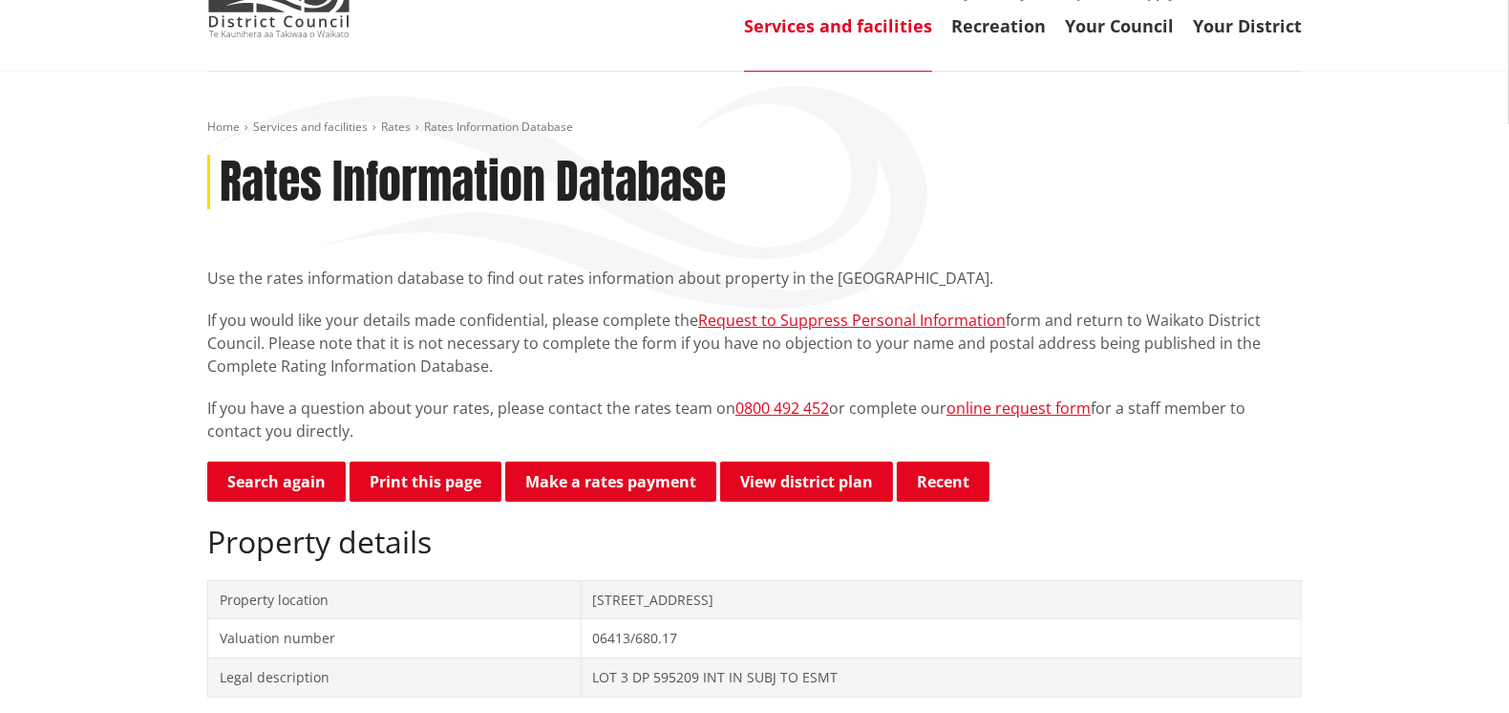
scroll to position [286, 0]
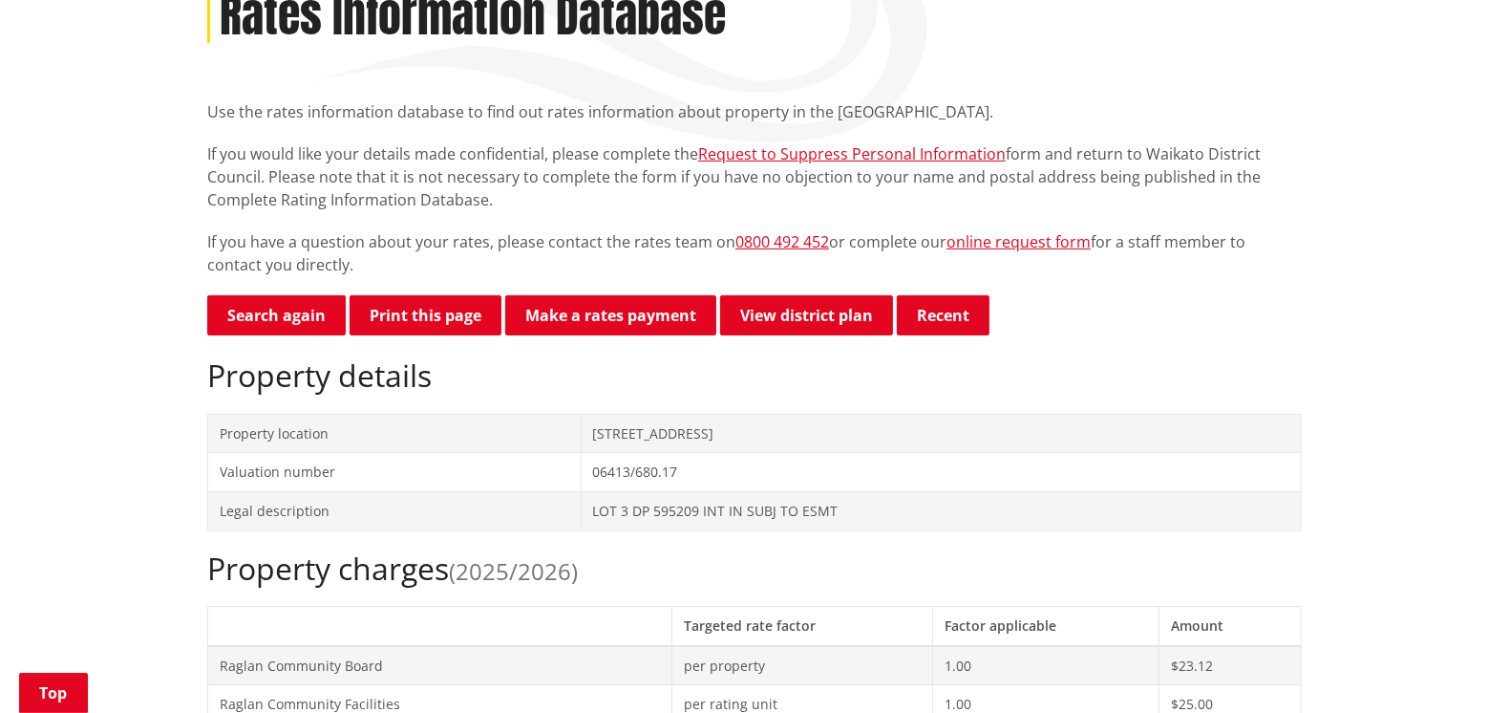
click at [278, 336] on p "Search again Print this page Make a rates payment View district plan Recent" at bounding box center [754, 316] width 1095 height 43
click at [278, 320] on link "Search again" at bounding box center [276, 315] width 139 height 40
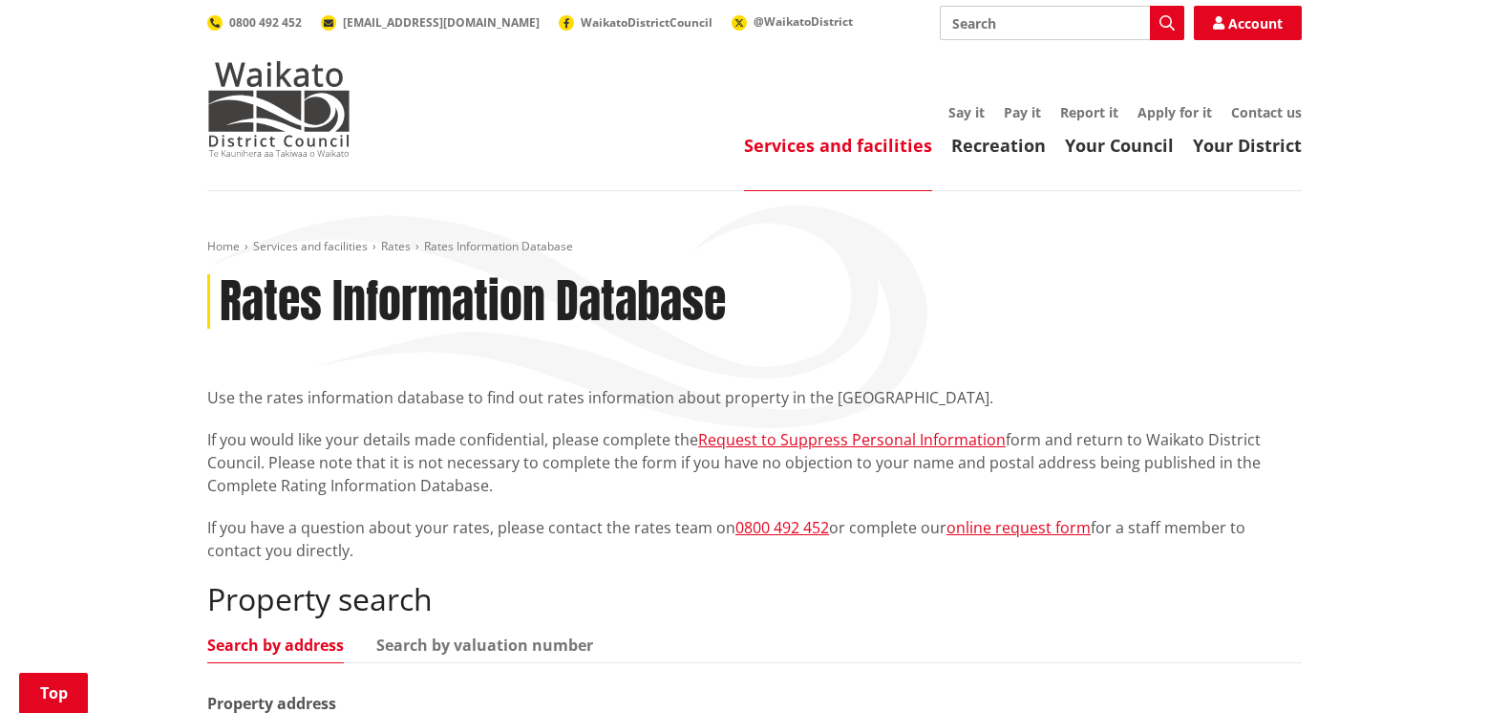
scroll to position [286, 0]
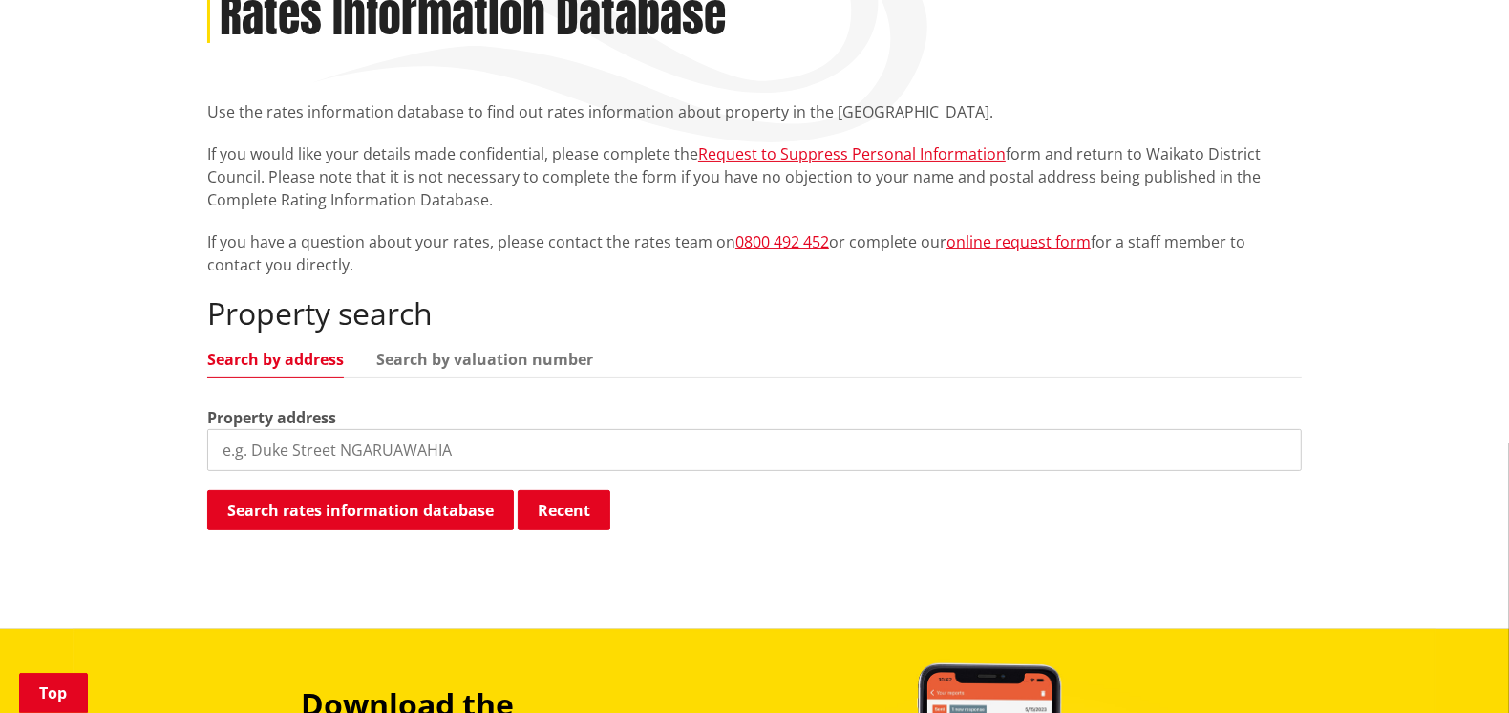
click at [276, 439] on input "search" at bounding box center [754, 450] width 1095 height 42
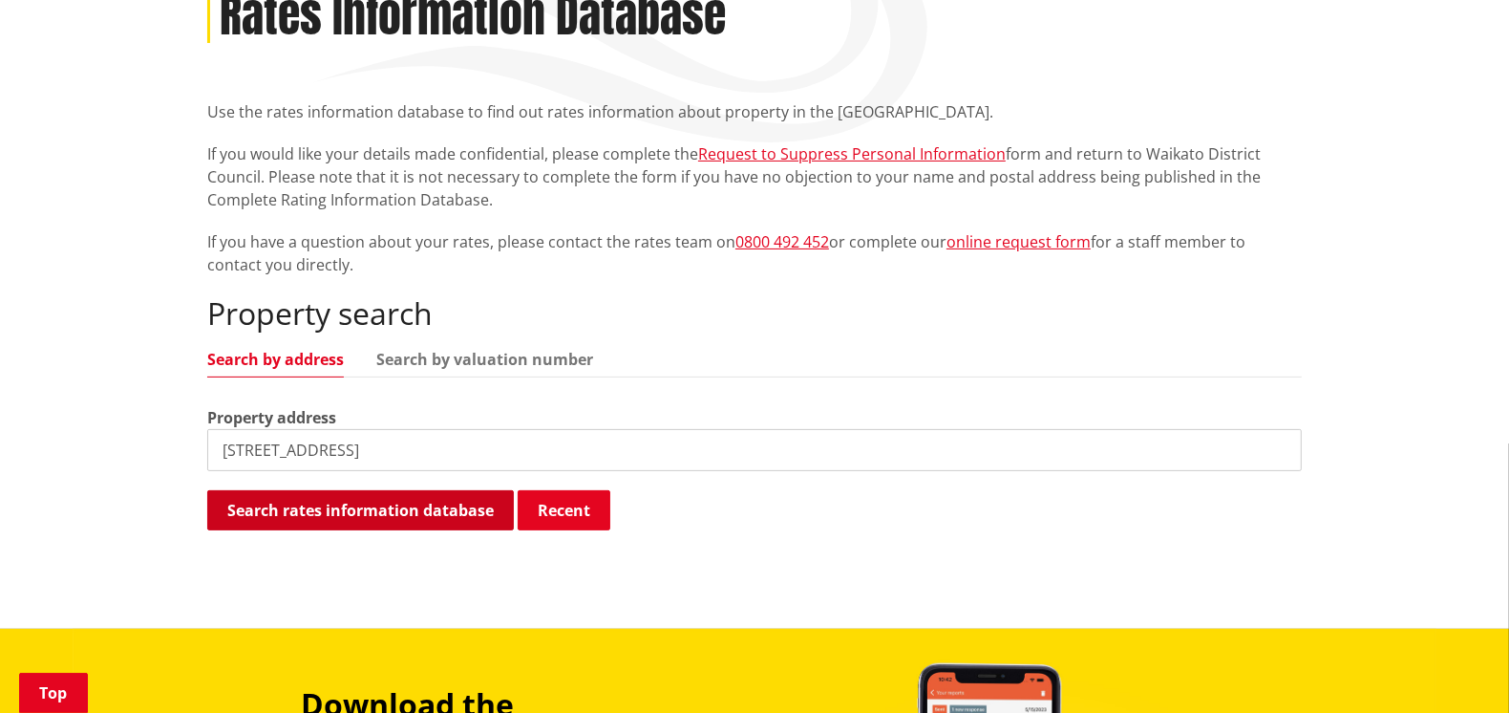
type input "89 greenslade road"
click at [388, 512] on button "Search rates information database" at bounding box center [360, 510] width 307 height 40
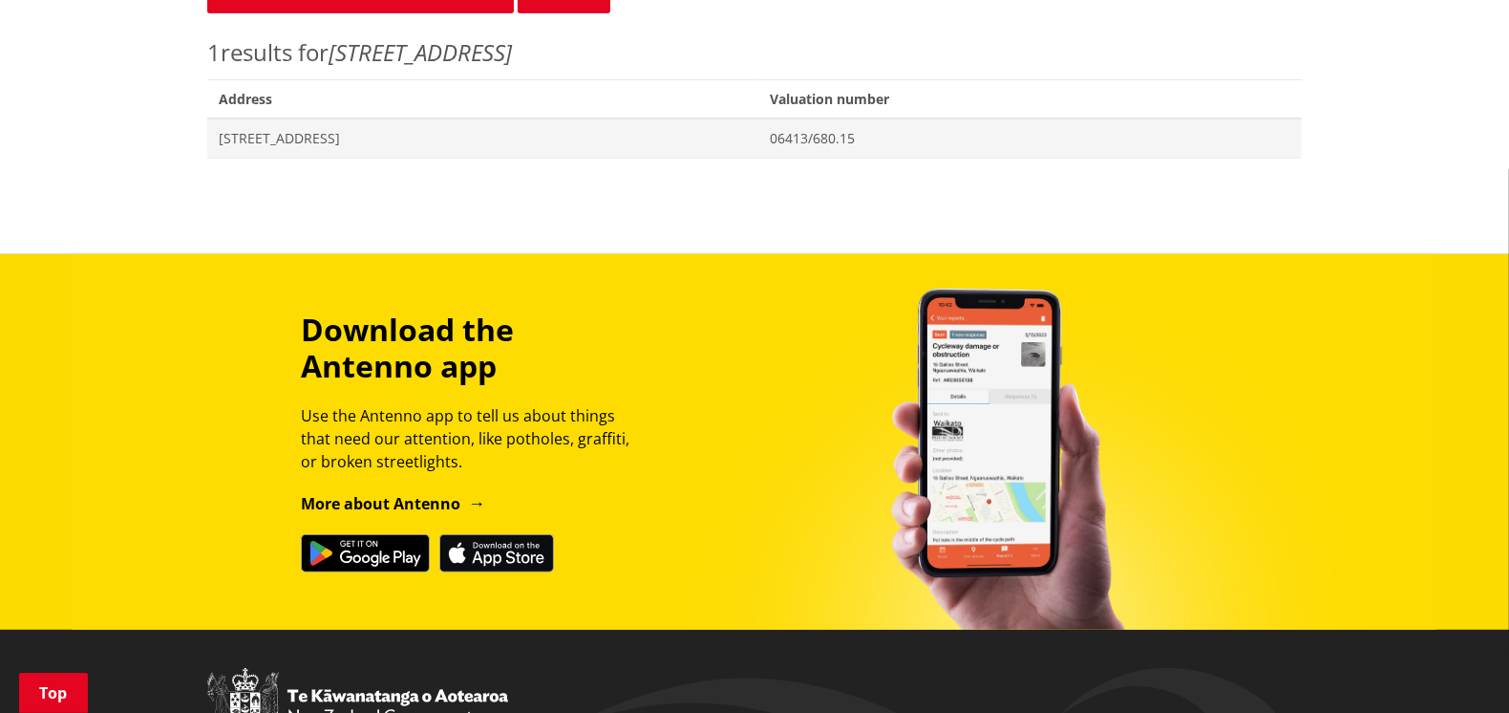
scroll to position [381, 0]
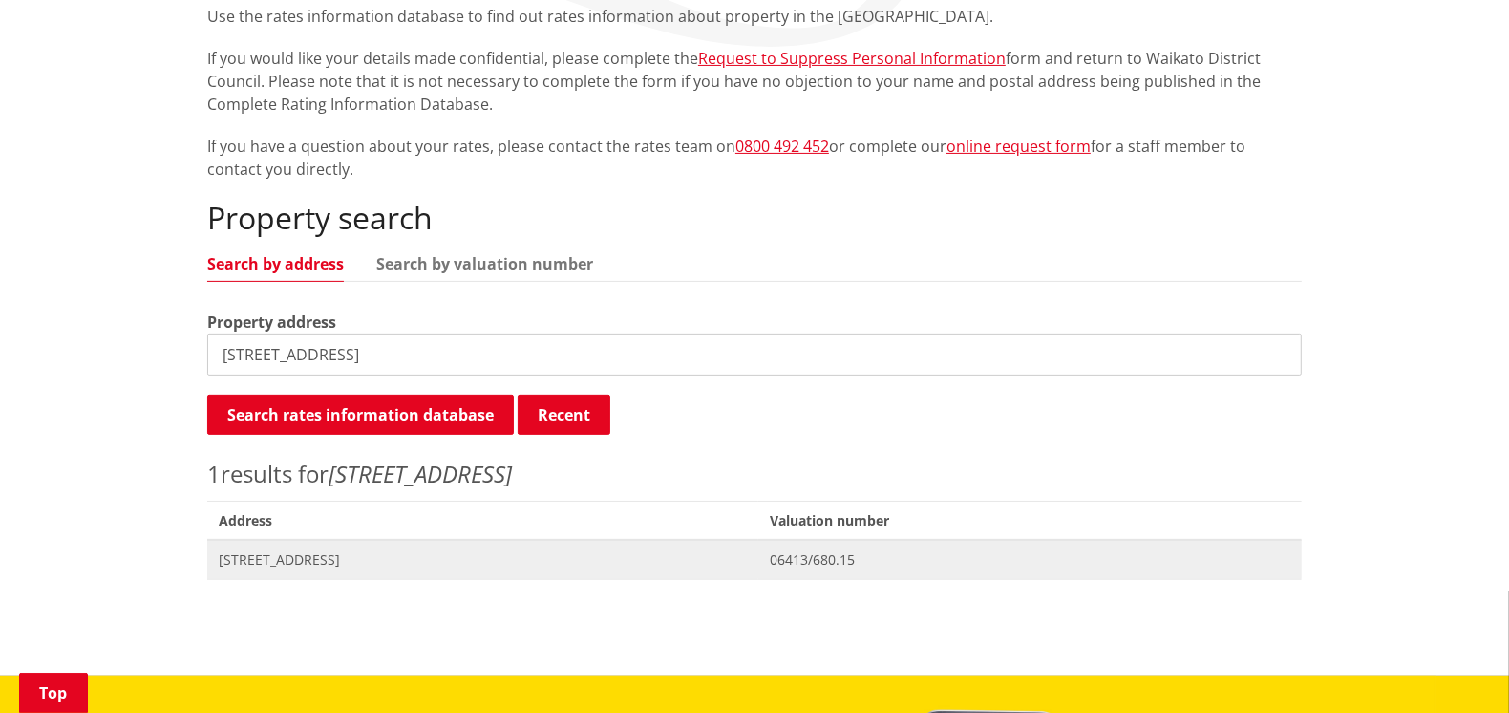
click at [339, 558] on span "[STREET_ADDRESS]" at bounding box center [483, 559] width 528 height 19
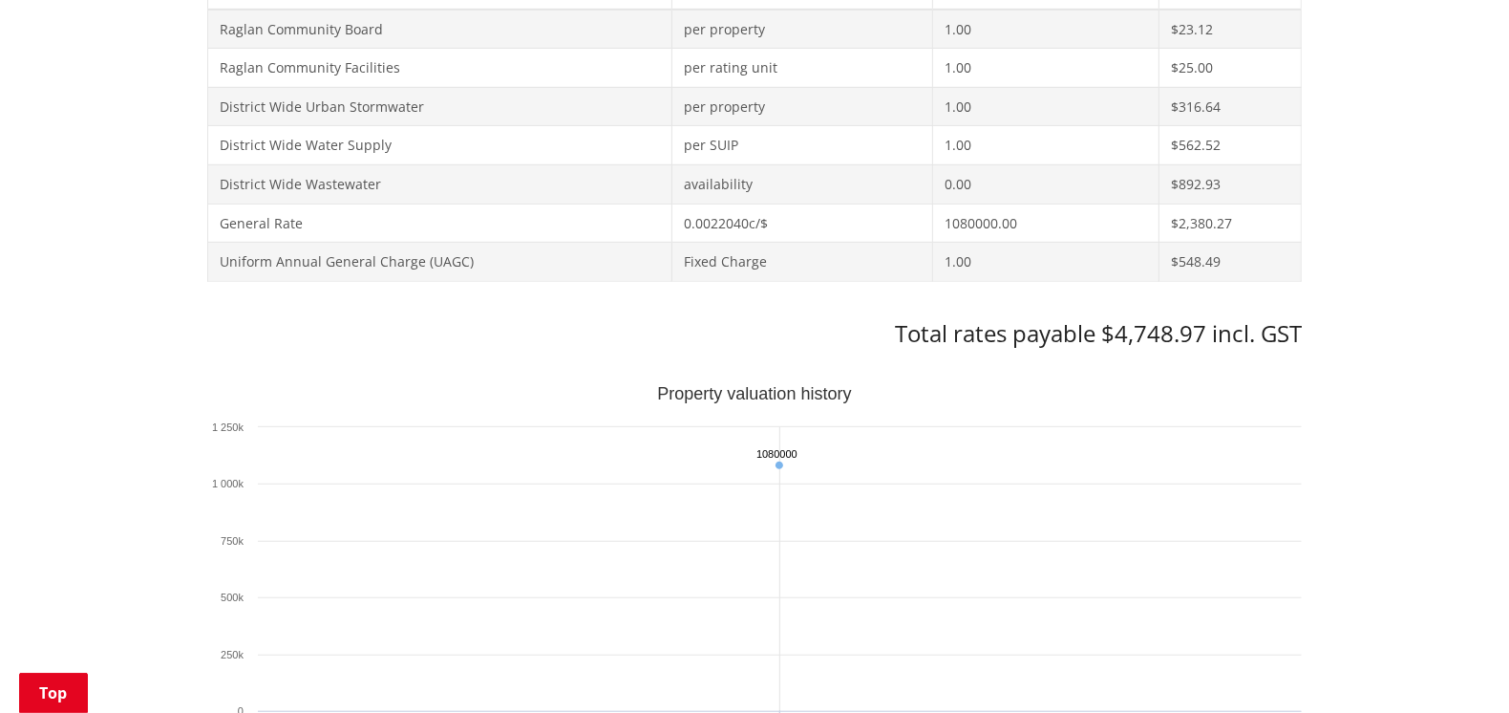
scroll to position [669, 0]
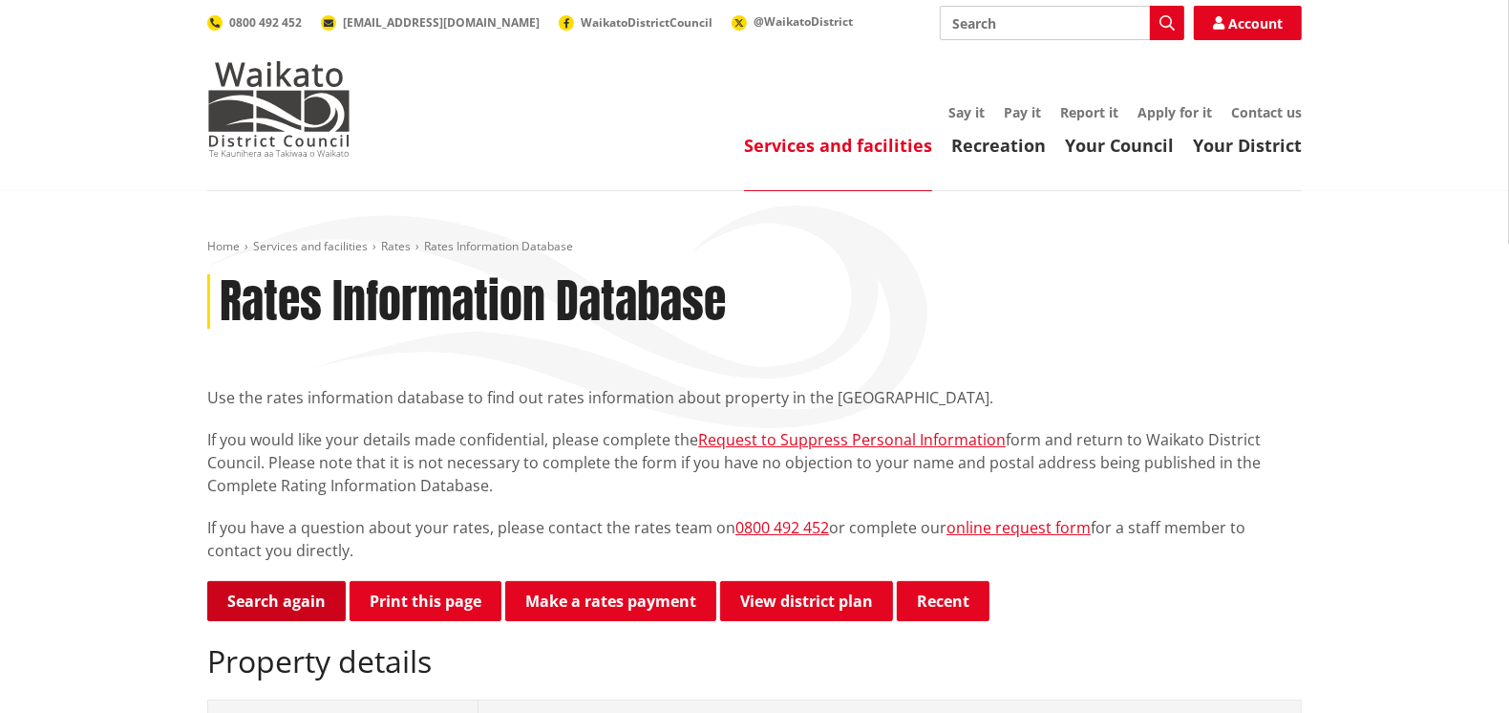
click at [277, 606] on link "Search again" at bounding box center [276, 601] width 139 height 40
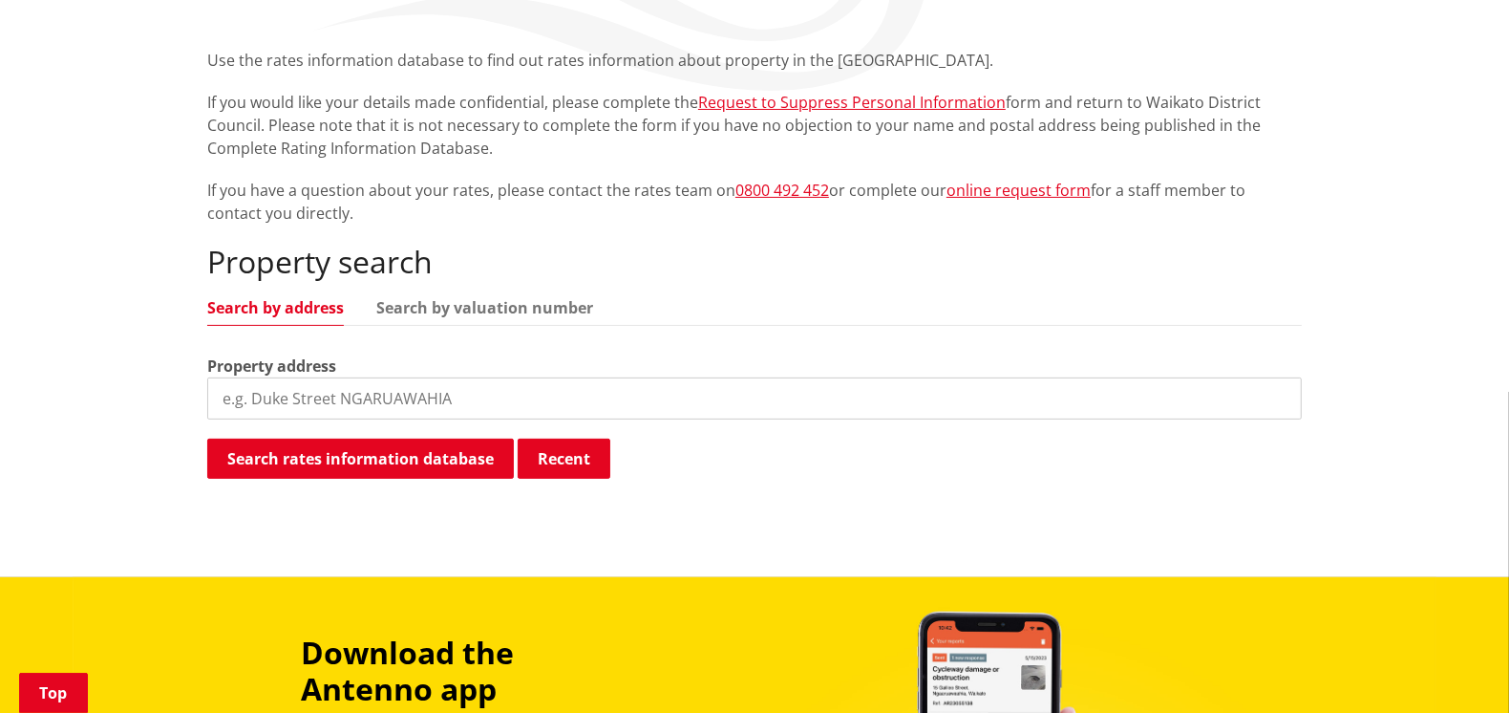
scroll to position [381, 0]
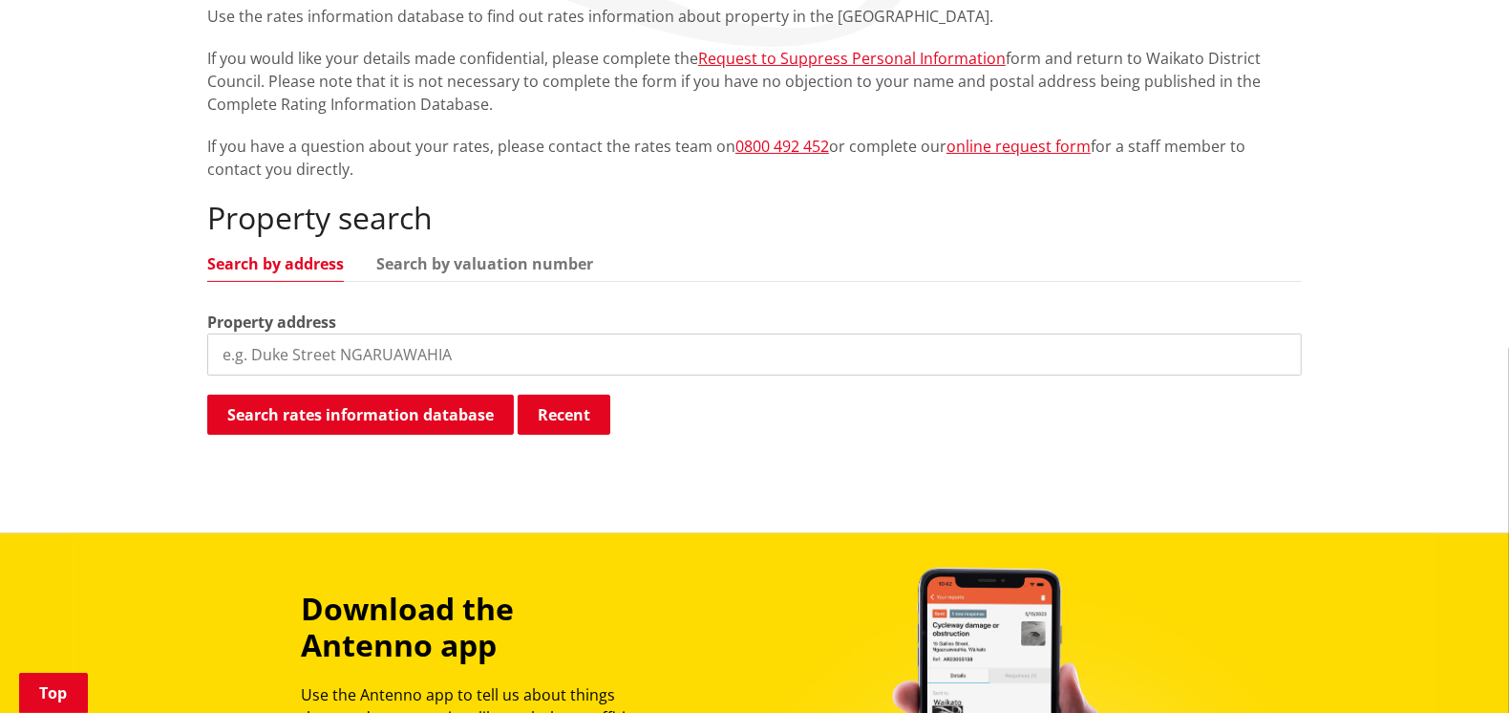
click at [340, 354] on input "search" at bounding box center [754, 354] width 1095 height 42
type input "[STREET_ADDRESS]"
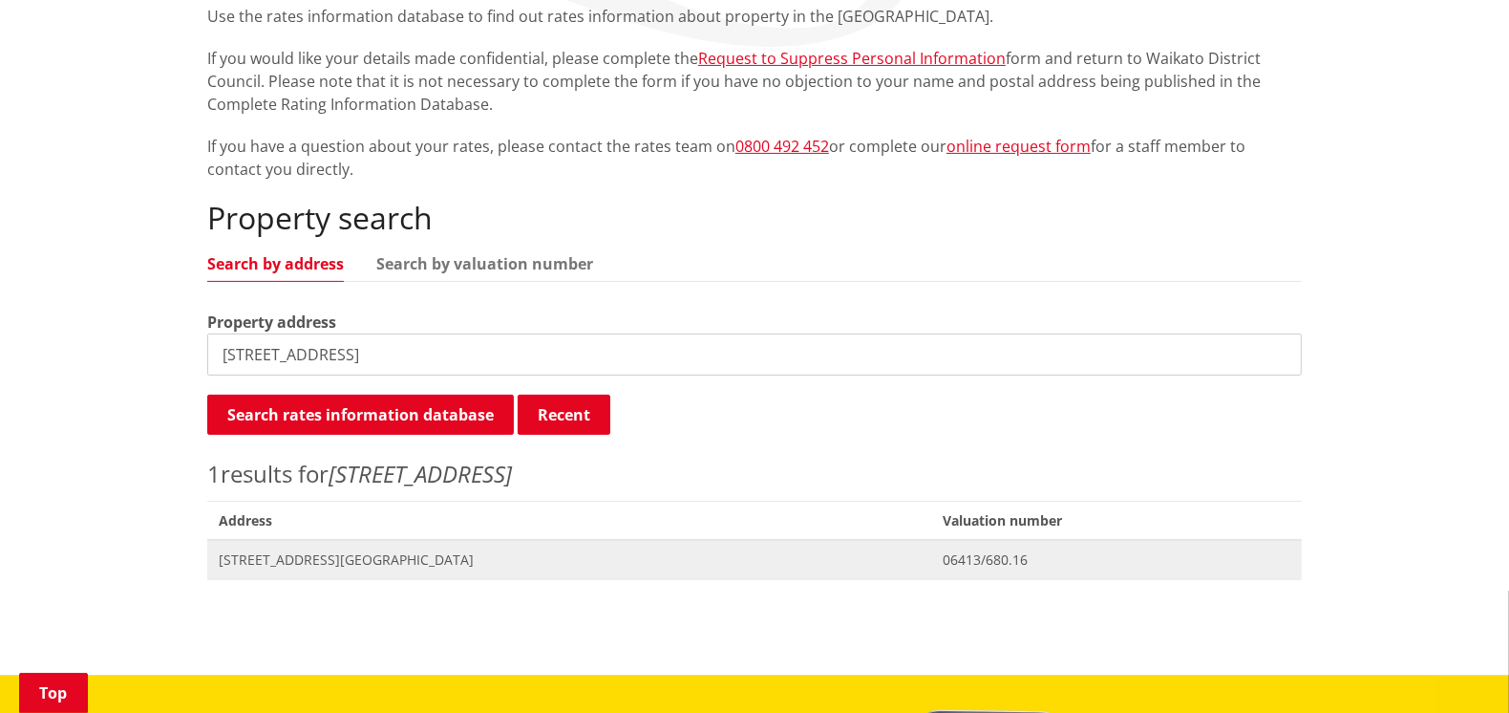
click at [343, 555] on span "[STREET_ADDRESS][GEOGRAPHIC_DATA]" at bounding box center [569, 559] width 701 height 19
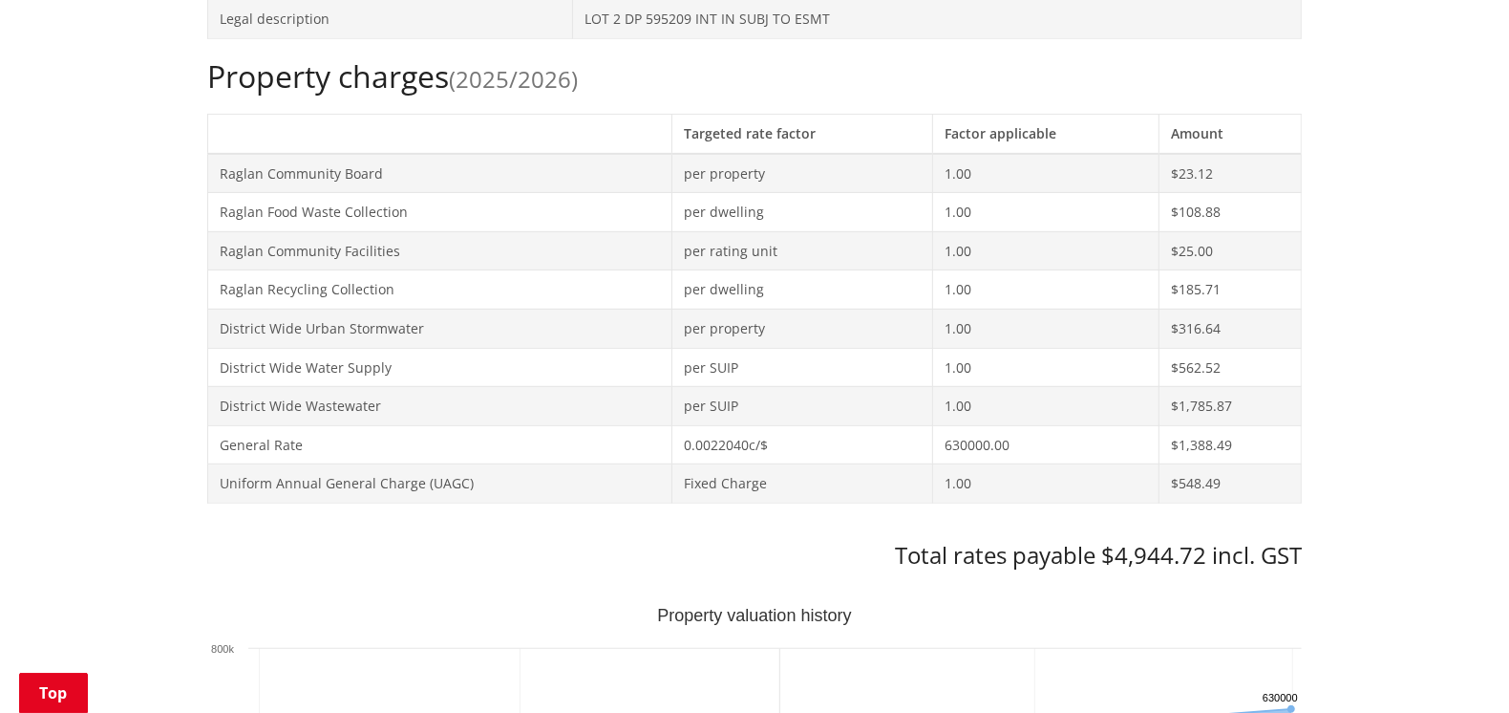
scroll to position [763, 0]
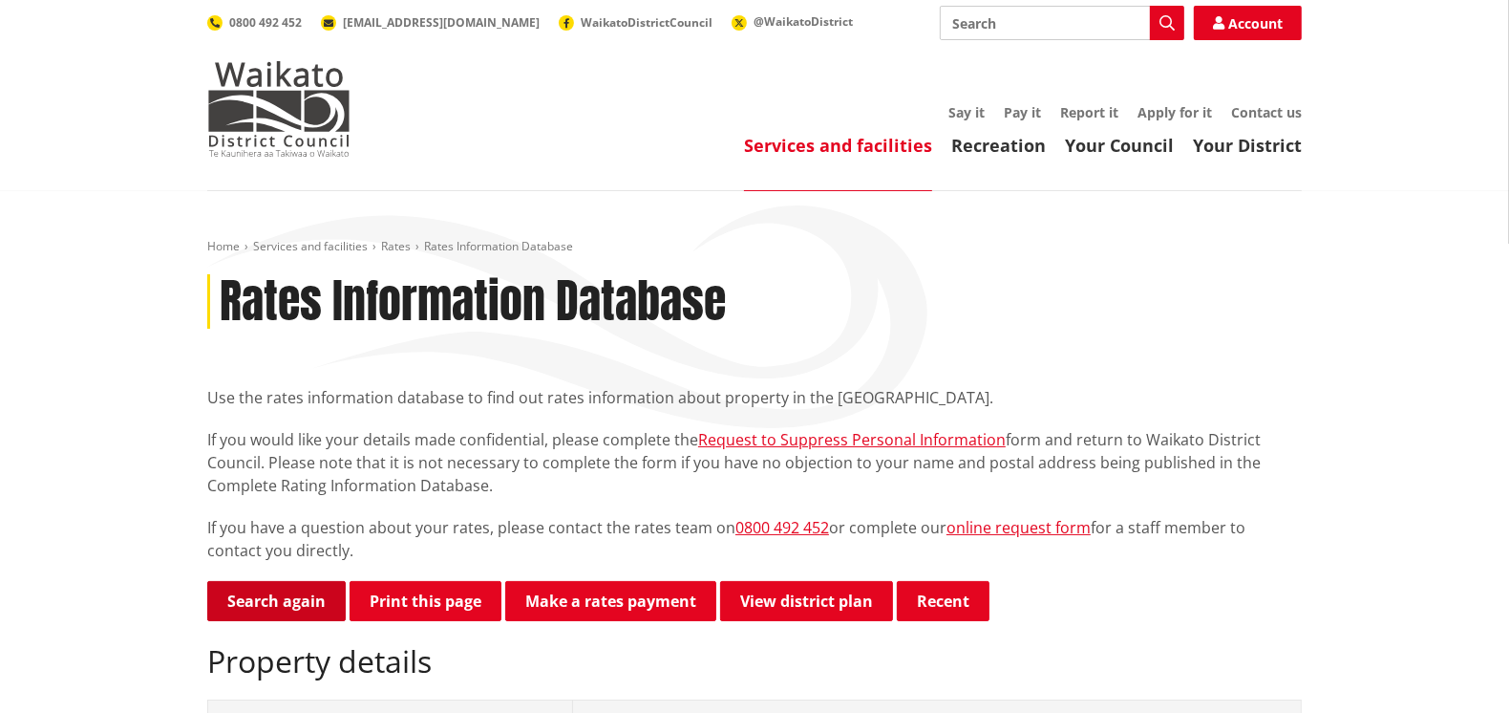
click at [297, 604] on link "Search again" at bounding box center [276, 601] width 139 height 40
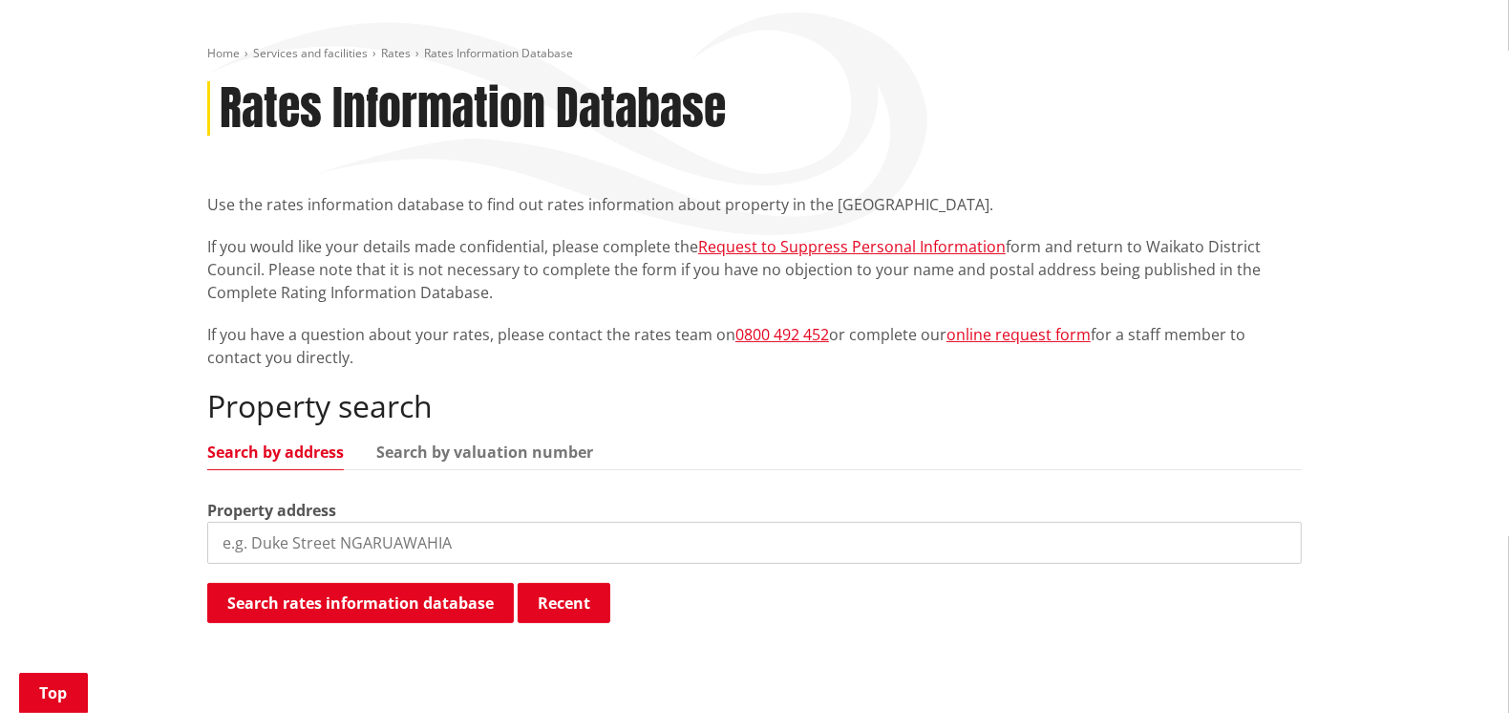
scroll to position [478, 0]
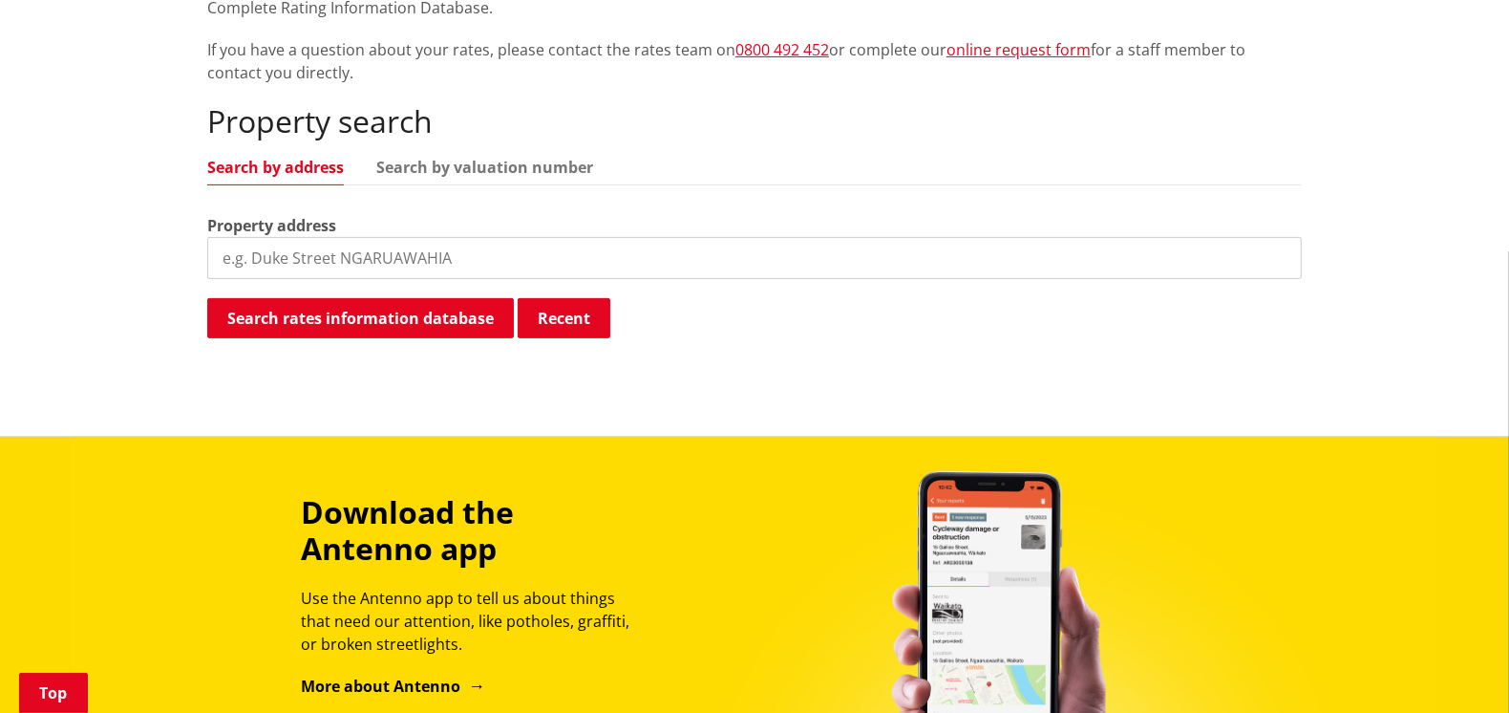
click at [321, 268] on input "search" at bounding box center [754, 258] width 1095 height 42
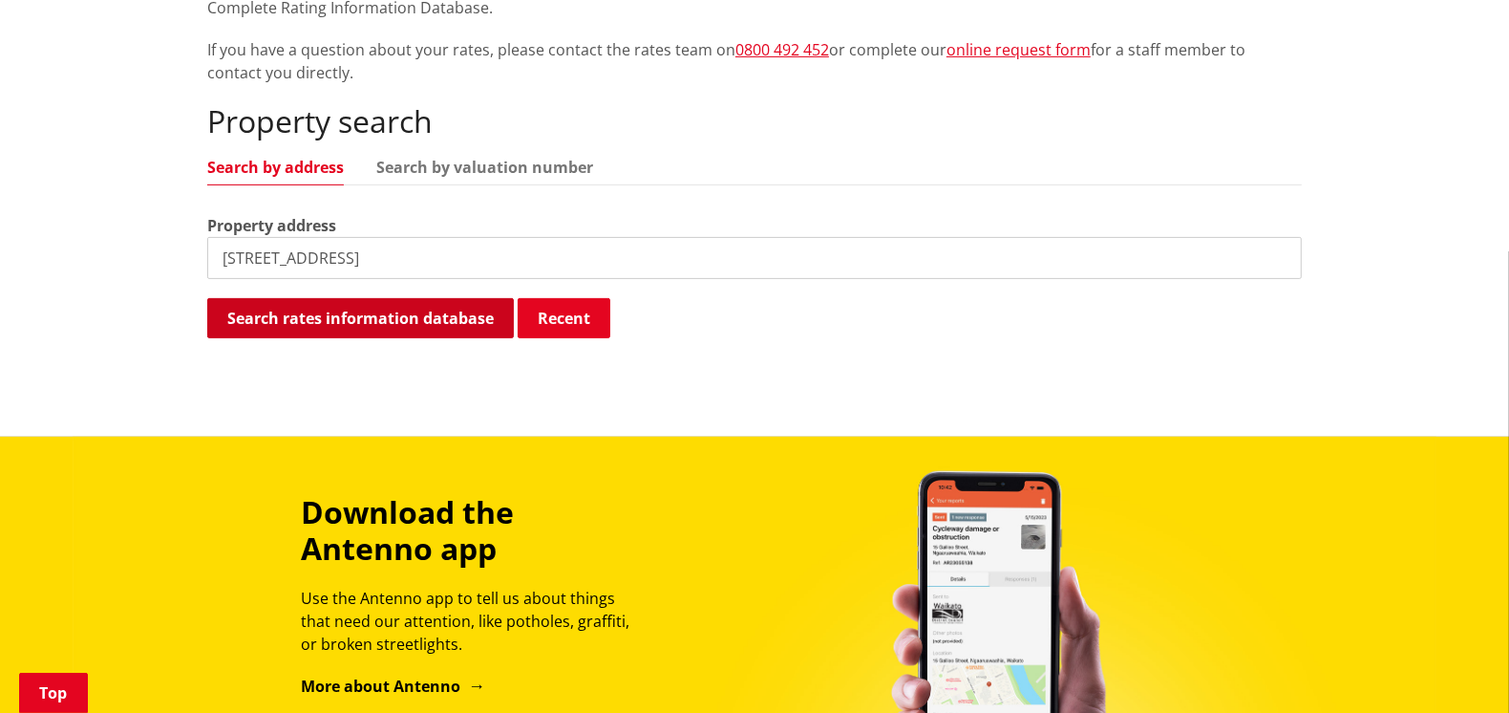
type input "[STREET_ADDRESS]"
click at [430, 301] on button "Search rates information database" at bounding box center [360, 318] width 307 height 40
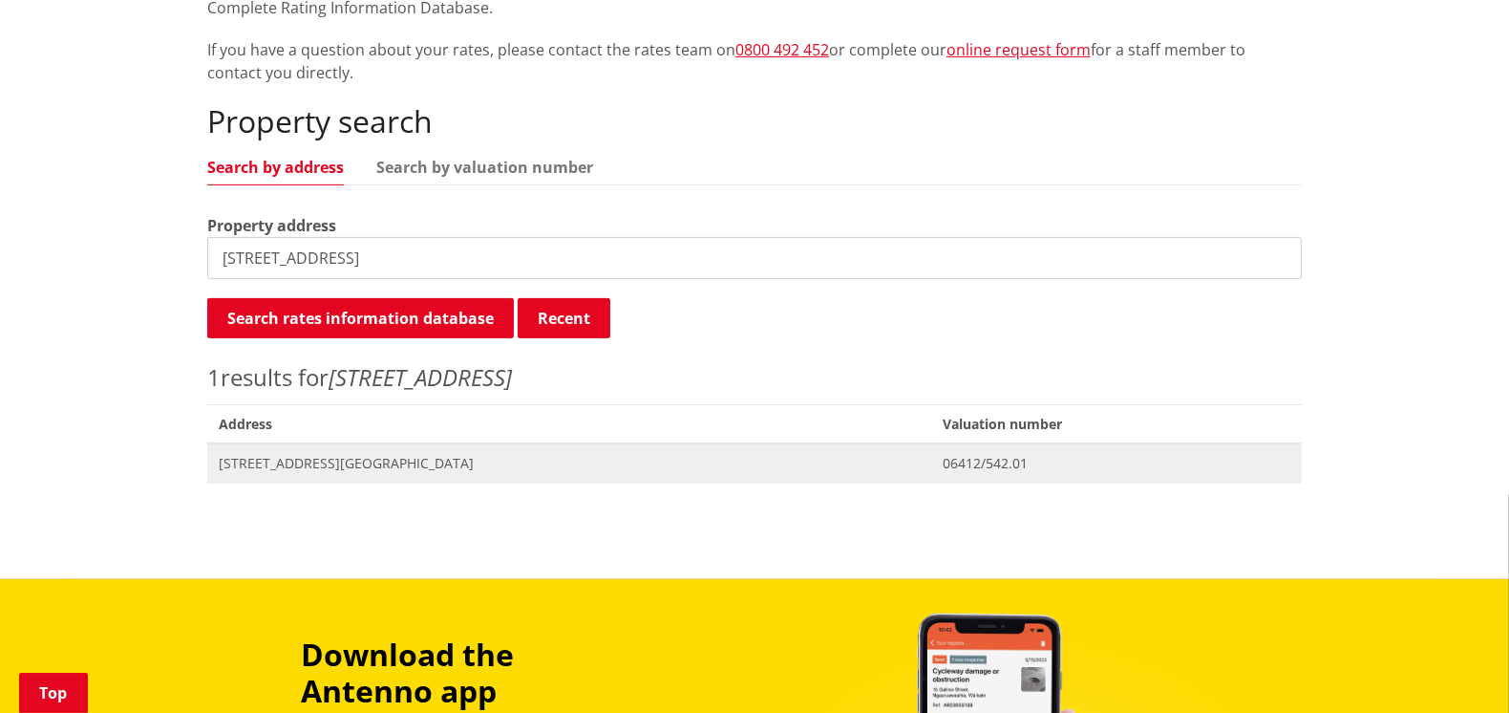
click at [328, 451] on span "Address [STREET_ADDRESS]" at bounding box center [569, 462] width 724 height 39
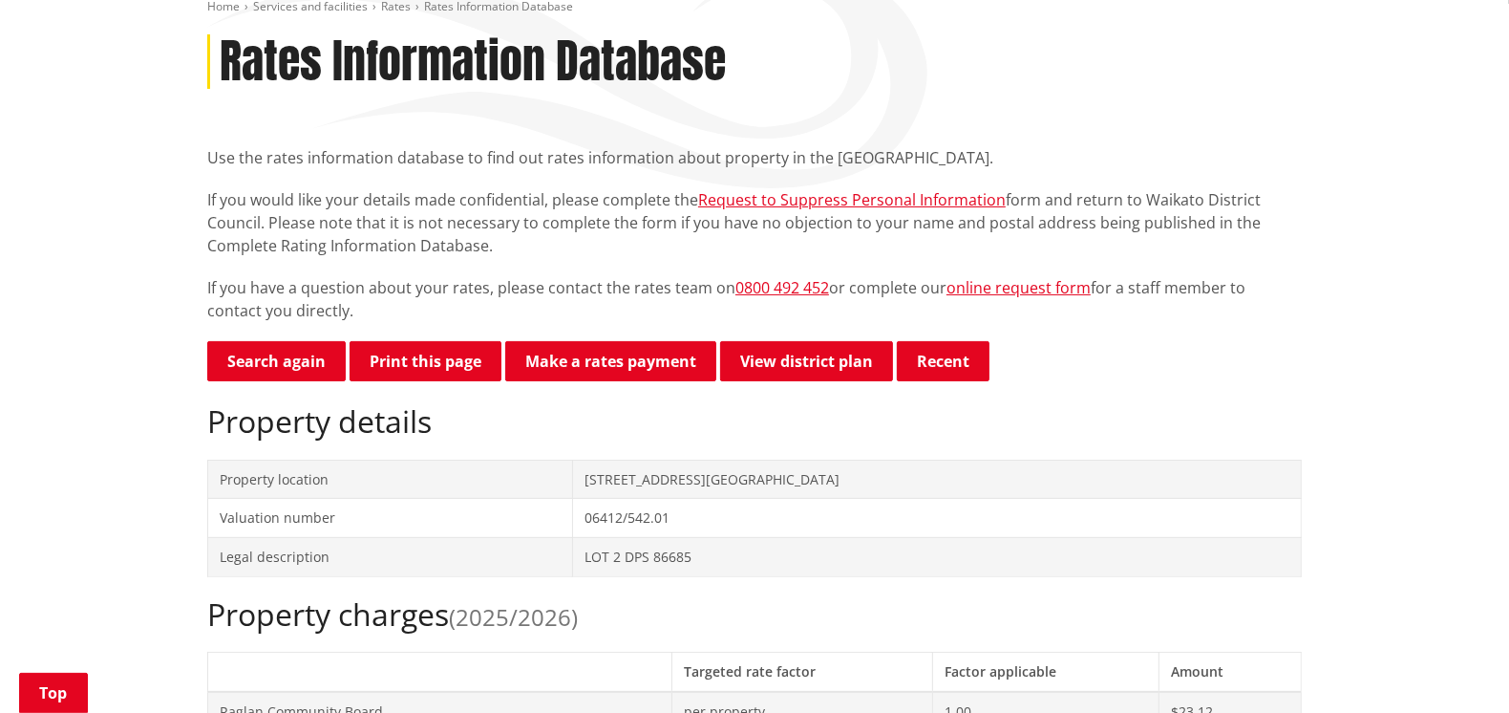
scroll to position [191, 0]
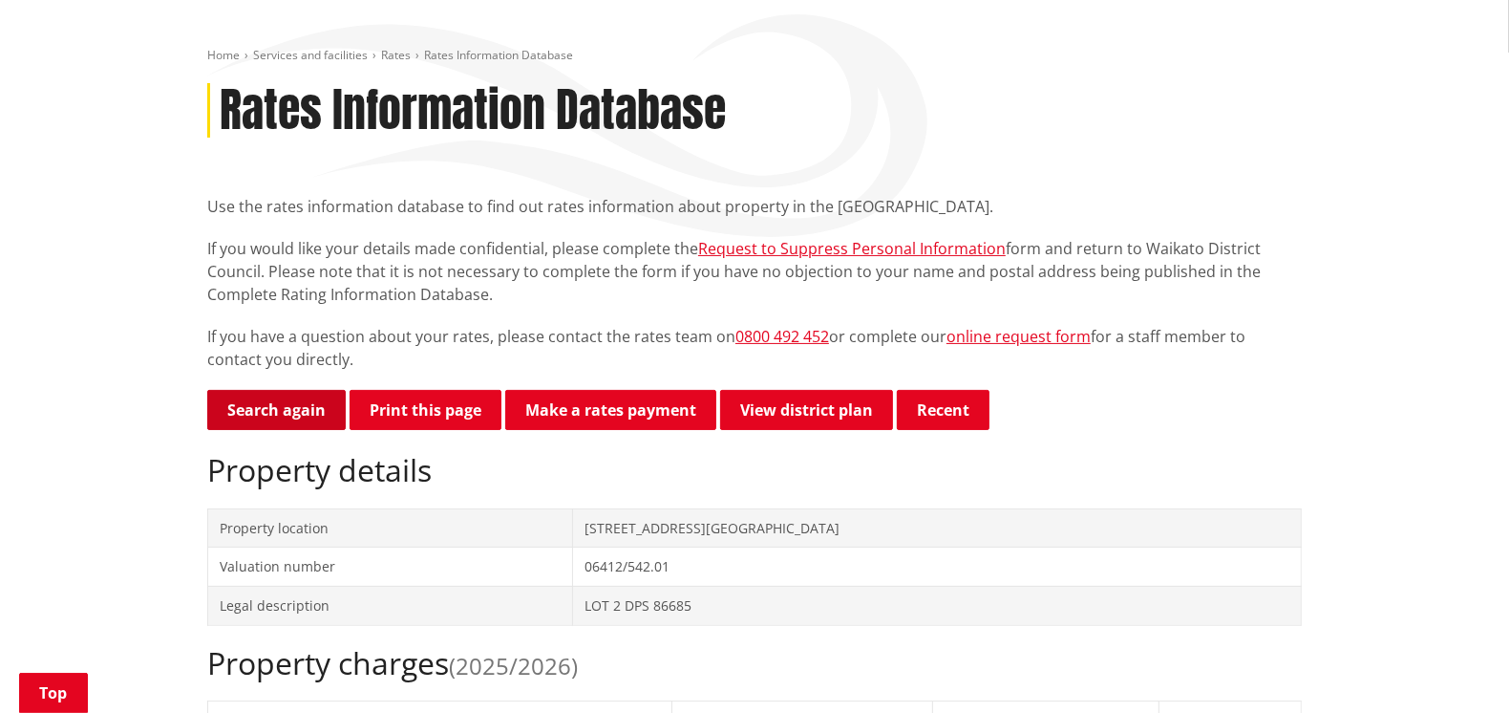
click at [280, 416] on link "Search again" at bounding box center [276, 410] width 139 height 40
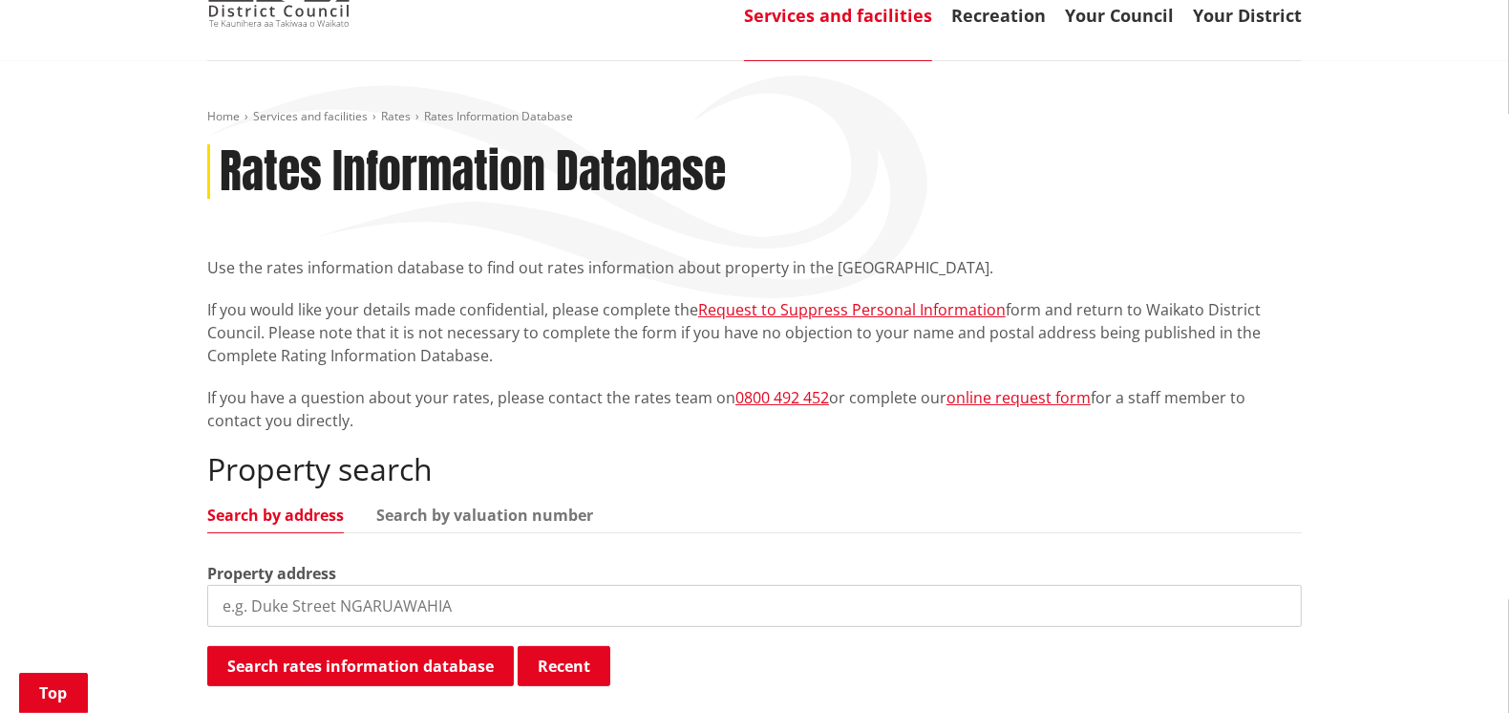
scroll to position [381, 0]
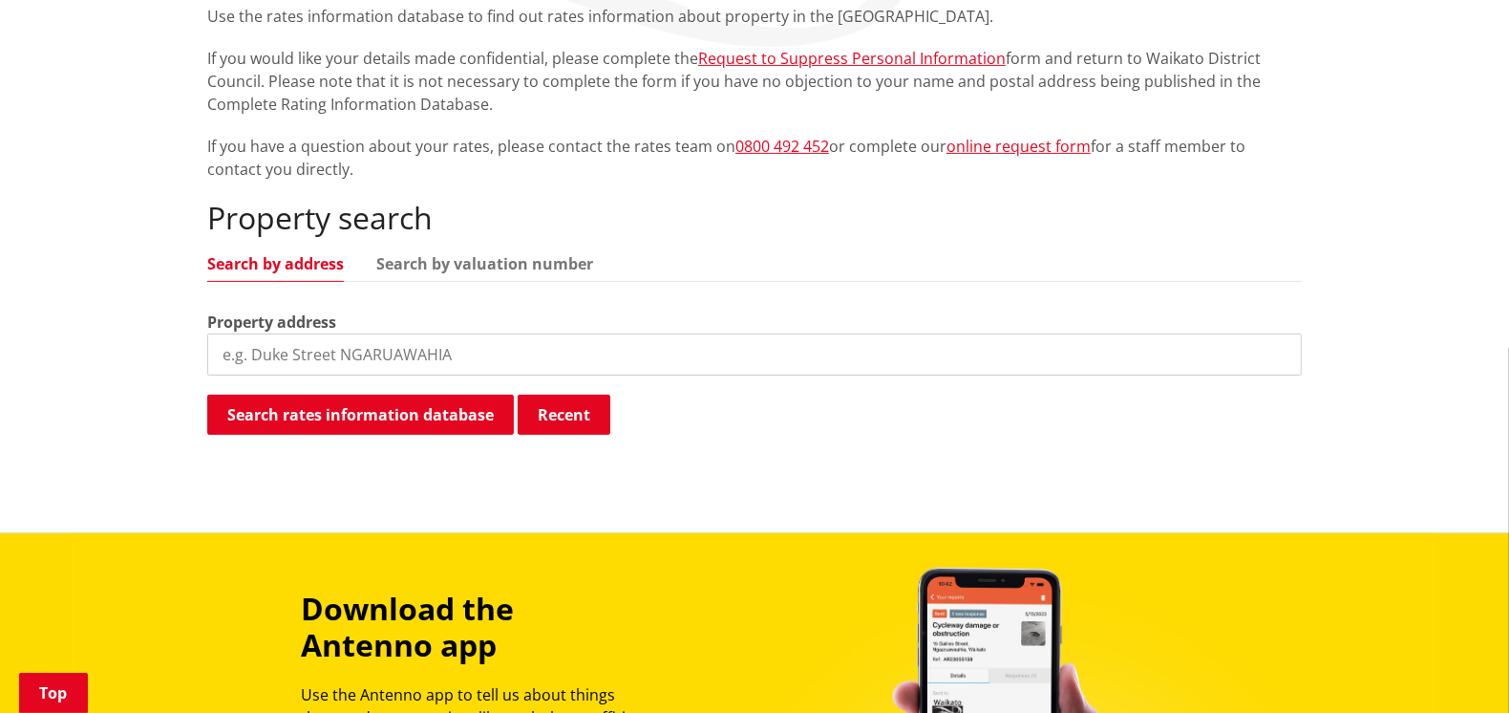
click at [354, 353] on input "search" at bounding box center [754, 354] width 1095 height 42
type input "14 upper bow street"
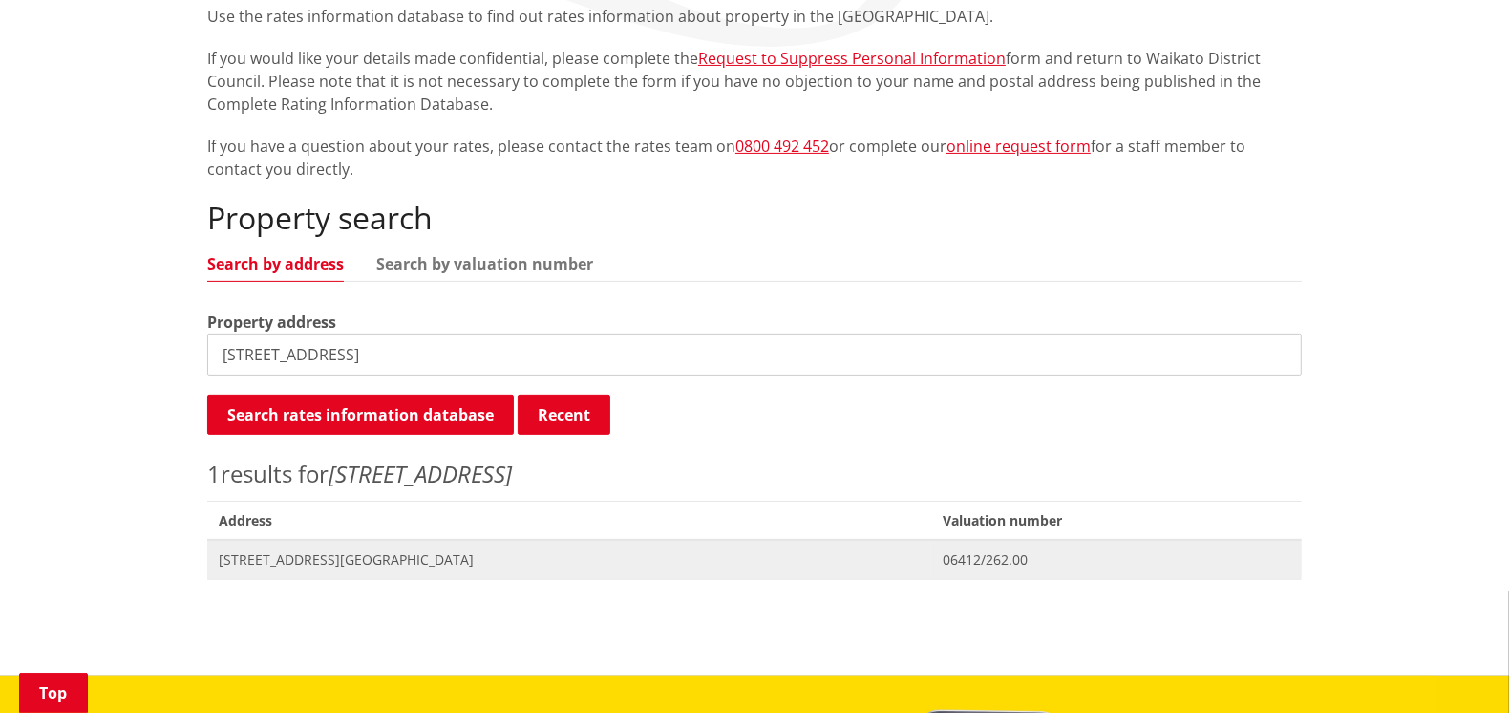
click at [371, 557] on span "14 Upper Bow Street RAGLAN" at bounding box center [569, 559] width 701 height 19
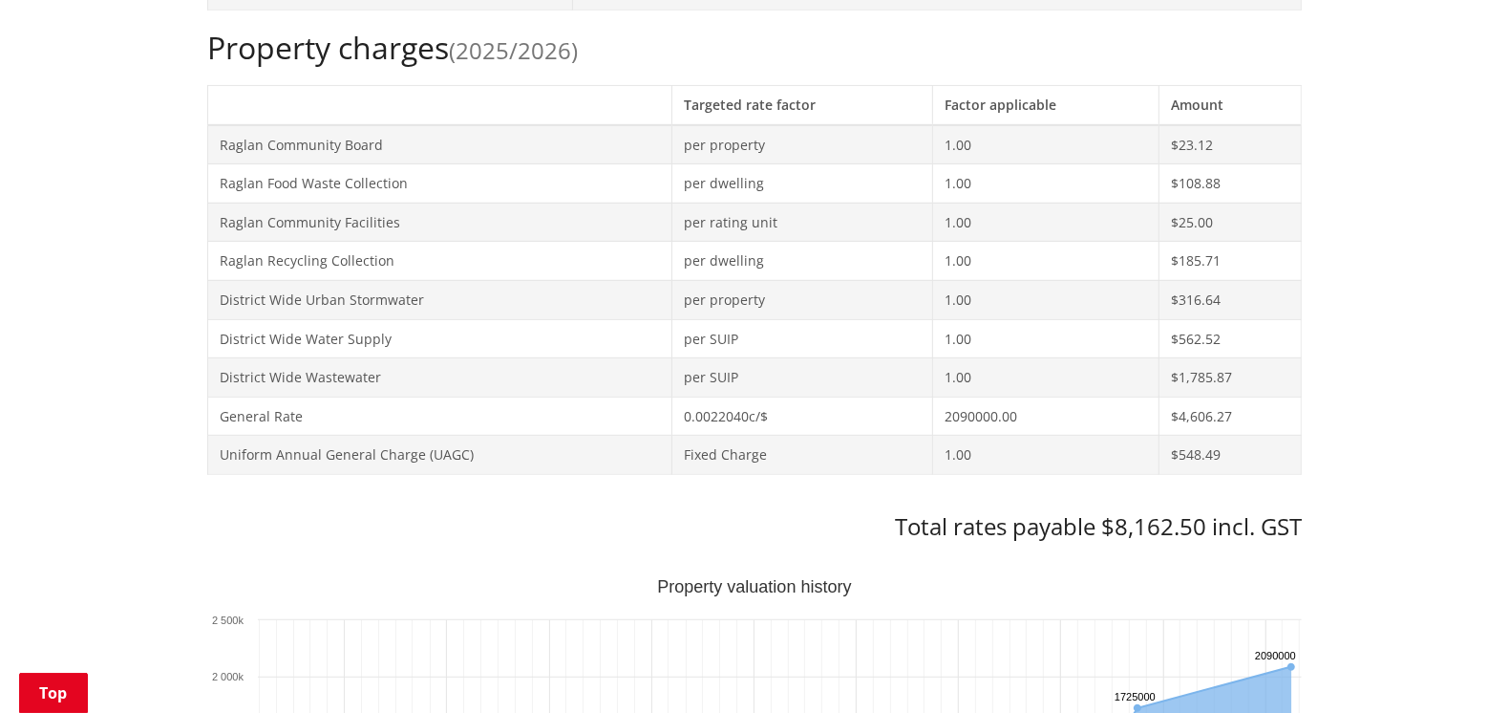
scroll to position [763, 0]
